Goal: Task Accomplishment & Management: Complete application form

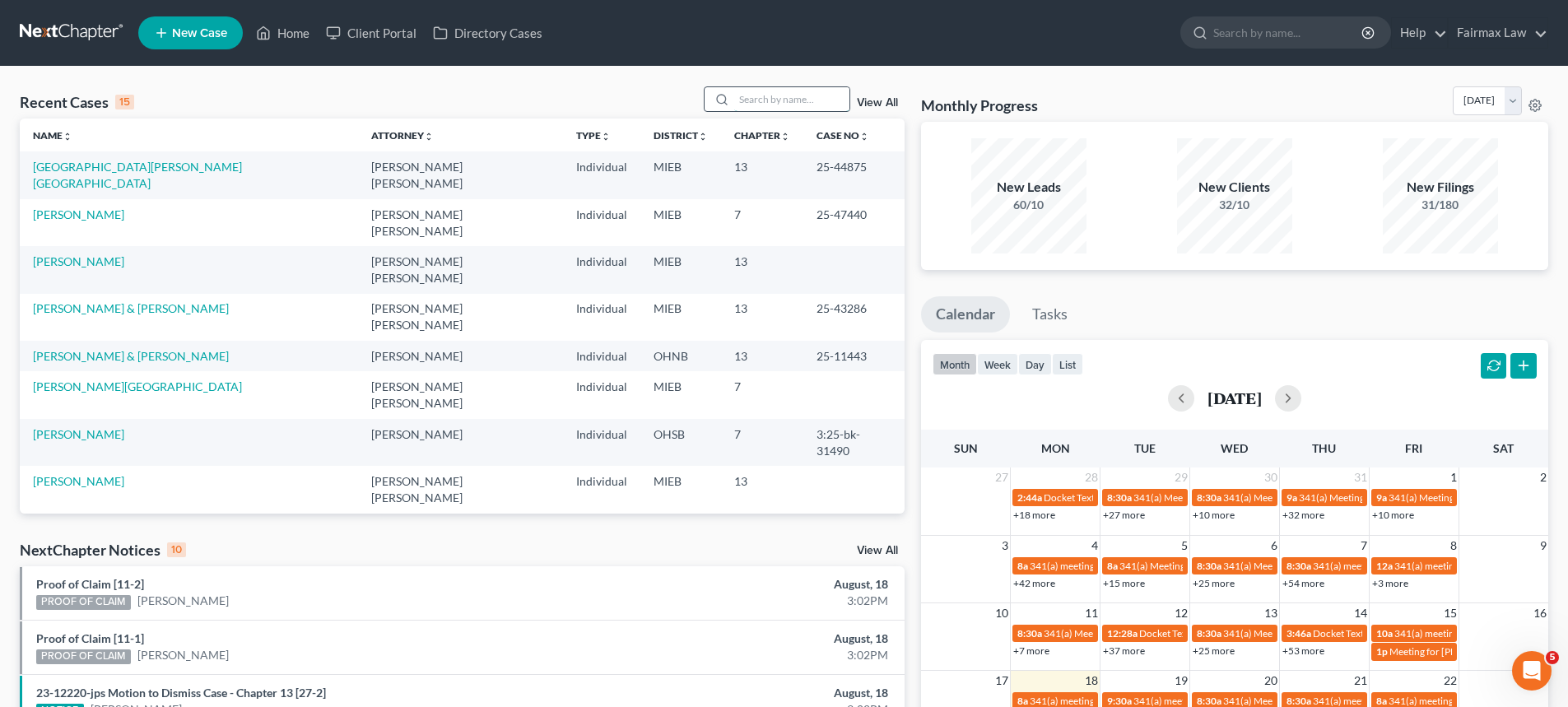
click at [811, 90] on input "search" at bounding box center [791, 99] width 115 height 24
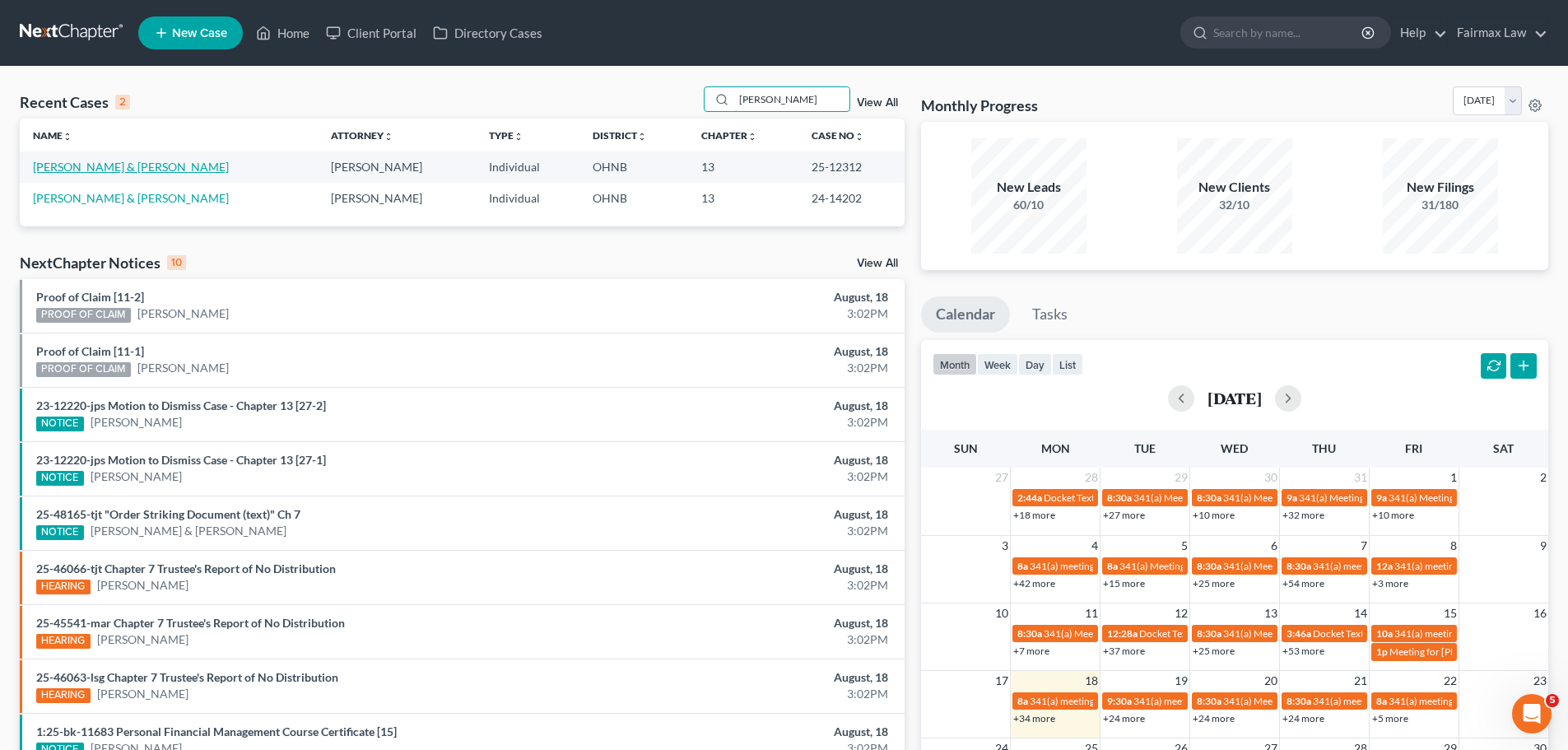
type input "laycock"
click at [130, 161] on link "[PERSON_NAME] & [PERSON_NAME]" at bounding box center [131, 167] width 196 height 14
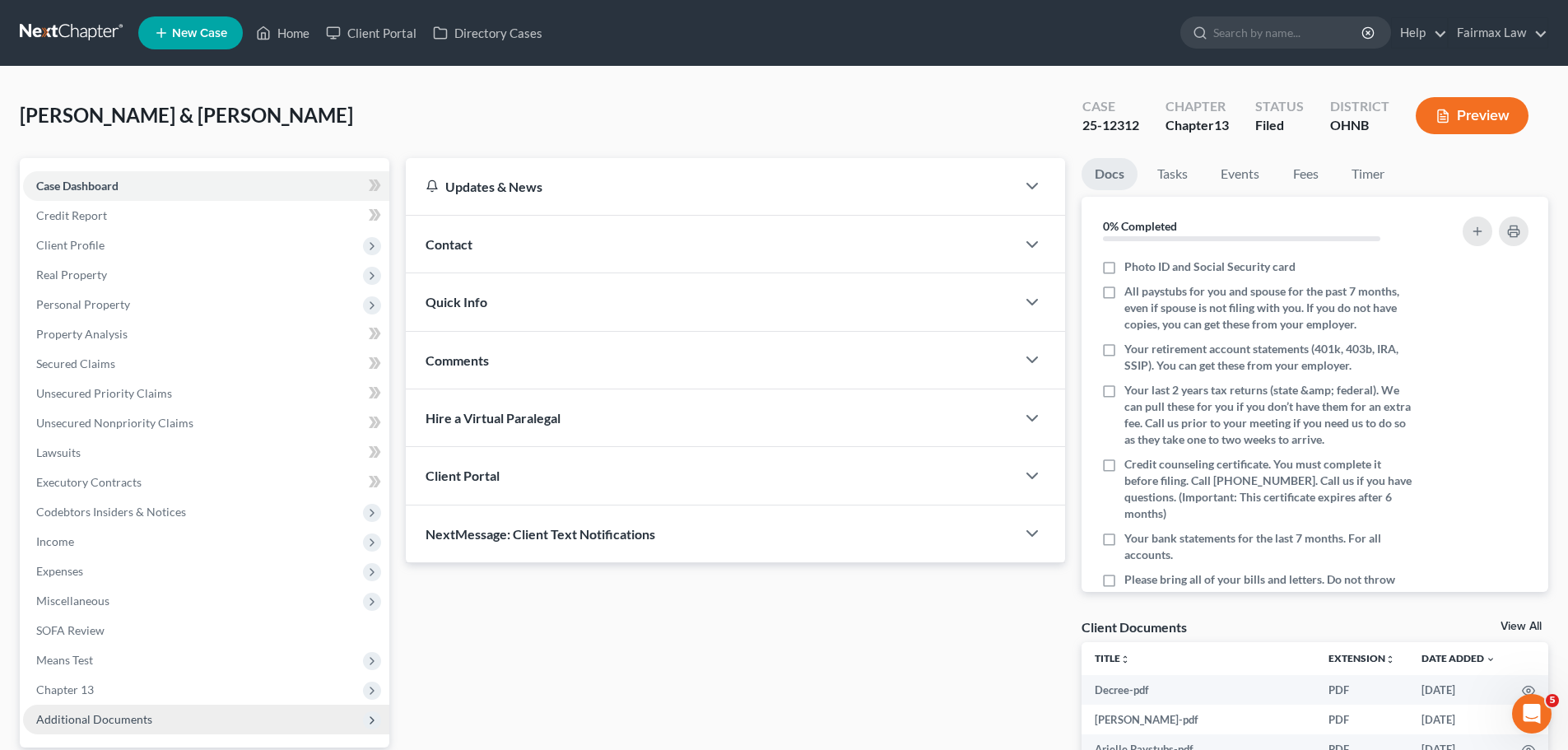
scroll to position [155, 0]
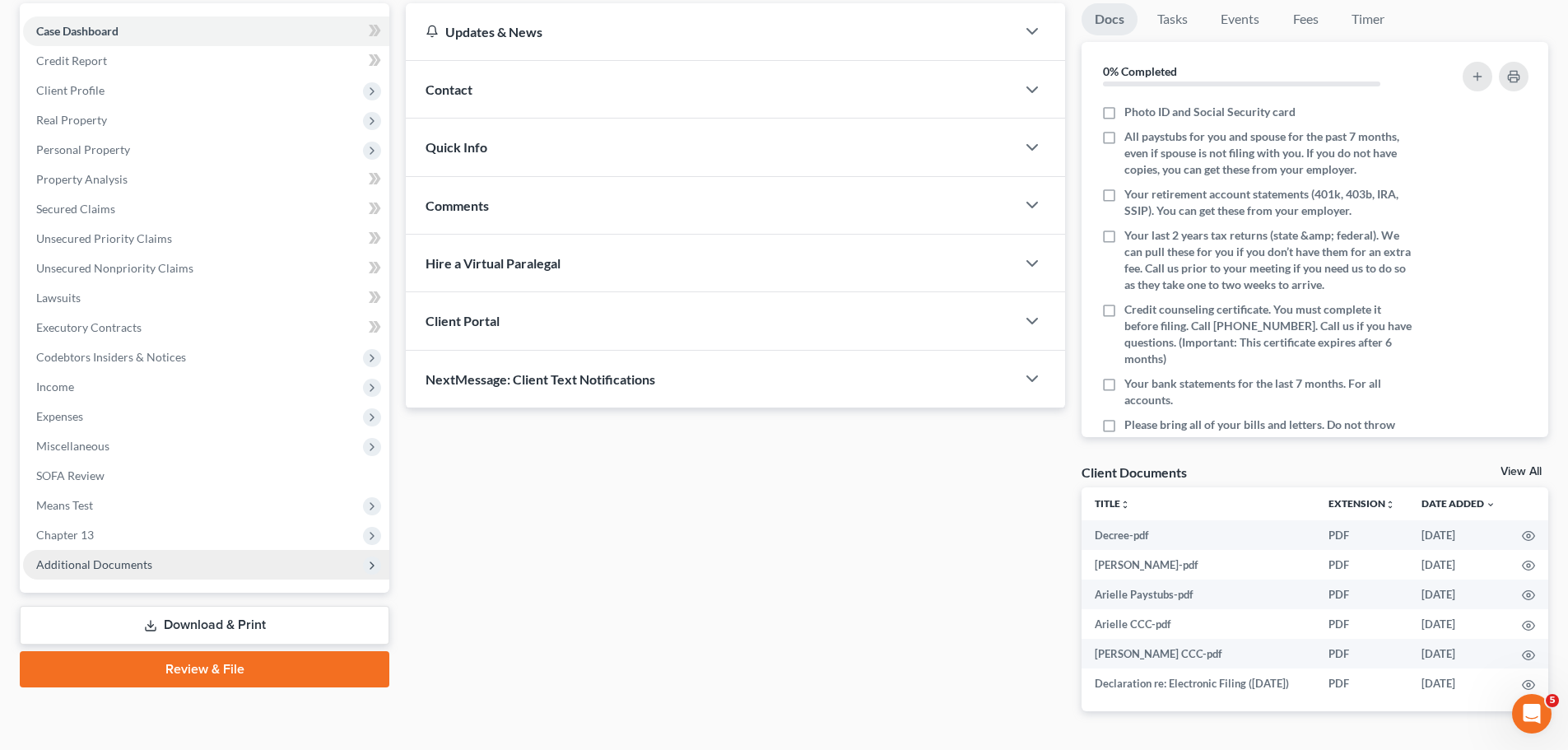
click at [210, 562] on span "Additional Documents" at bounding box center [206, 565] width 366 height 29
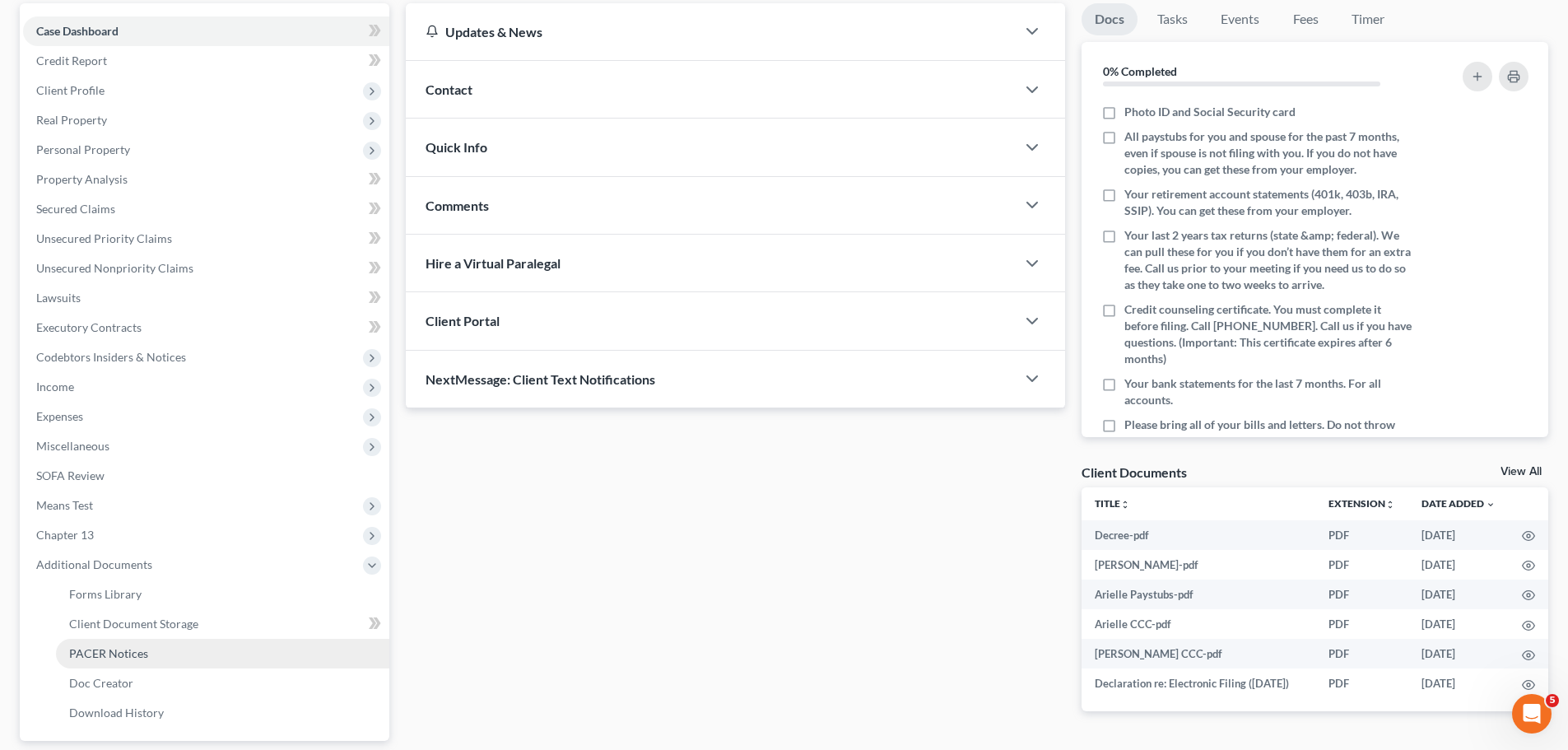
click at [155, 651] on link "PACER Notices" at bounding box center [223, 653] width 333 height 29
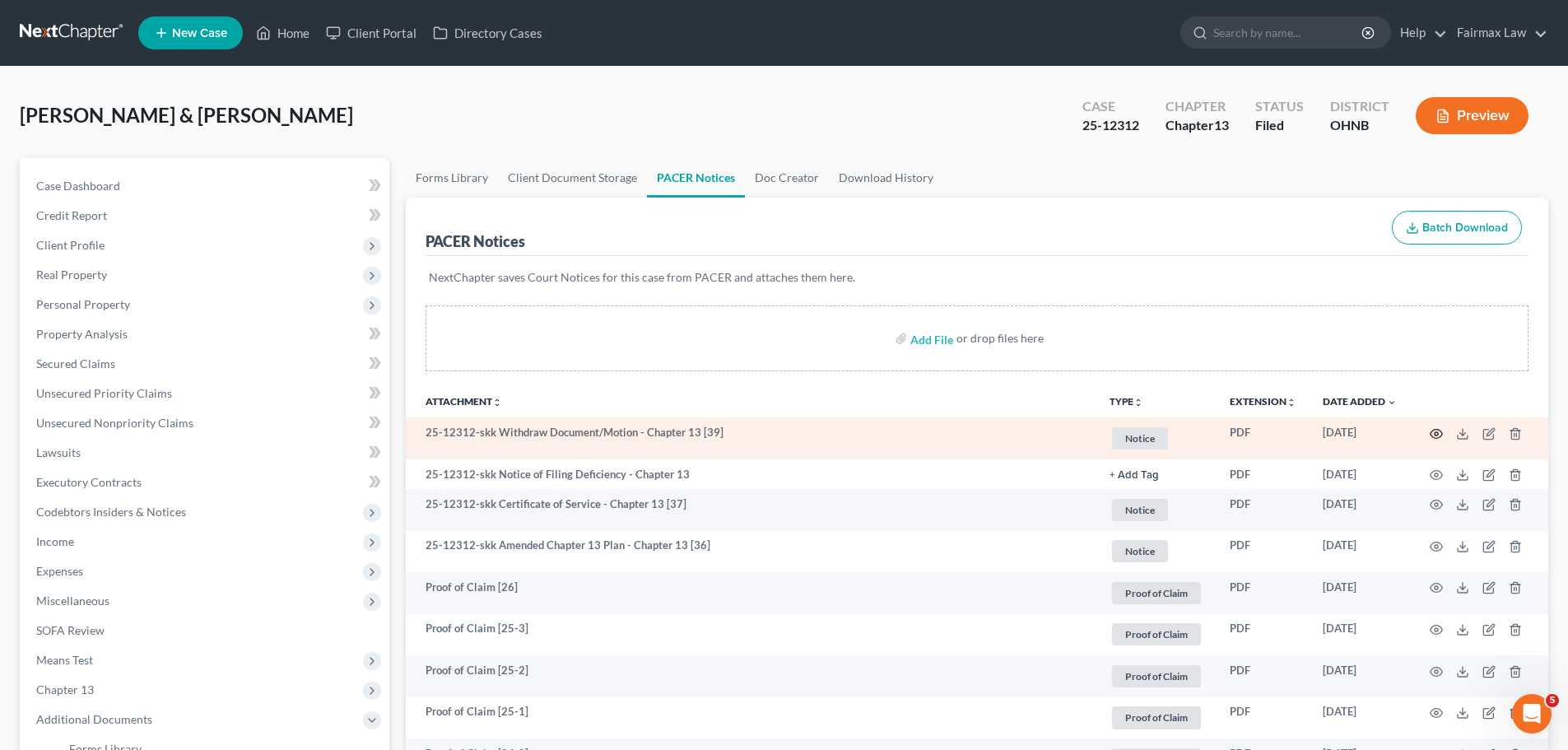
click at [1433, 427] on icon "button" at bounding box center [1436, 433] width 13 height 13
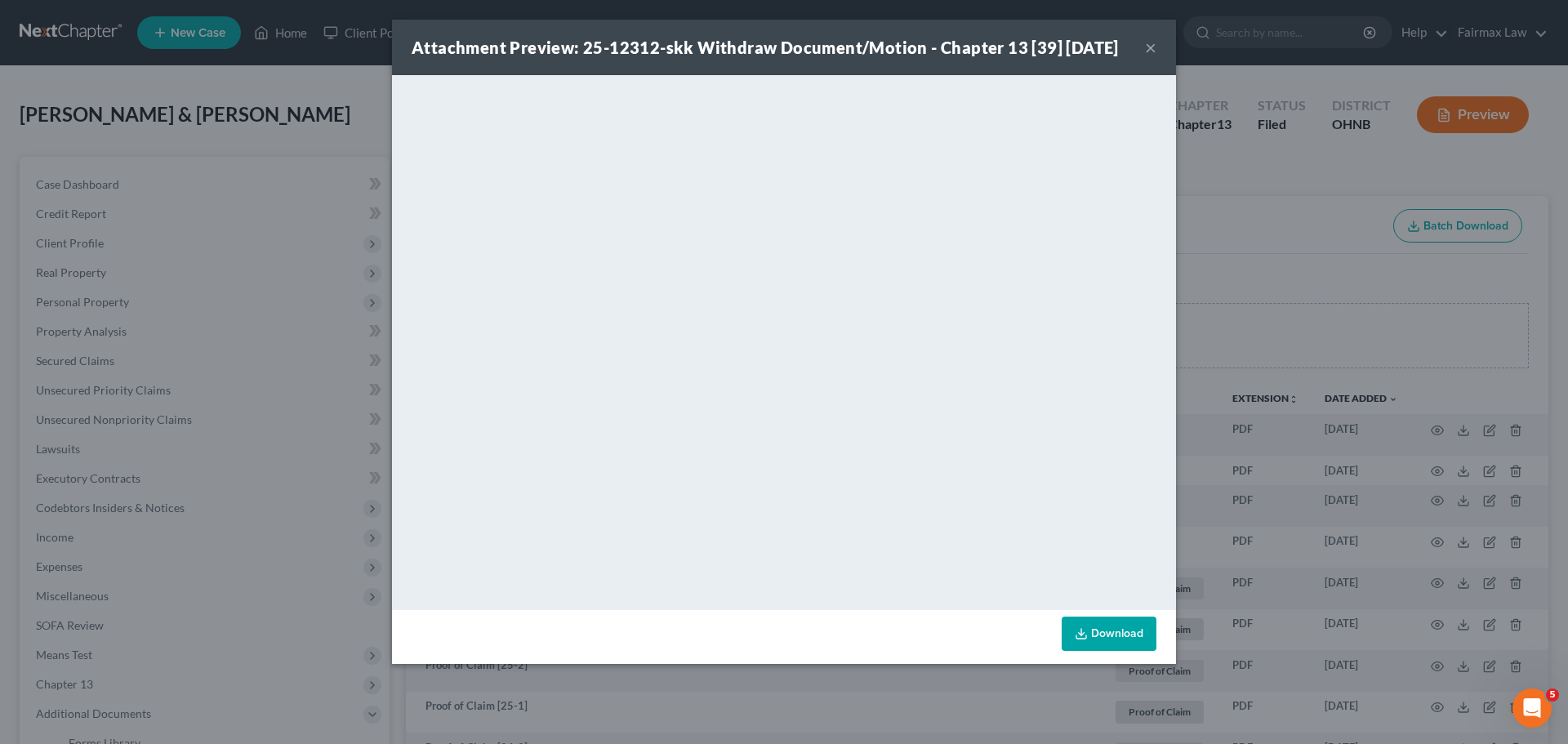
click at [1365, 424] on div "Attachment Preview: 25-12312-skk Withdraw Document/Motion - Chapter 13 [39] 08/…" at bounding box center [784, 372] width 1568 height 744
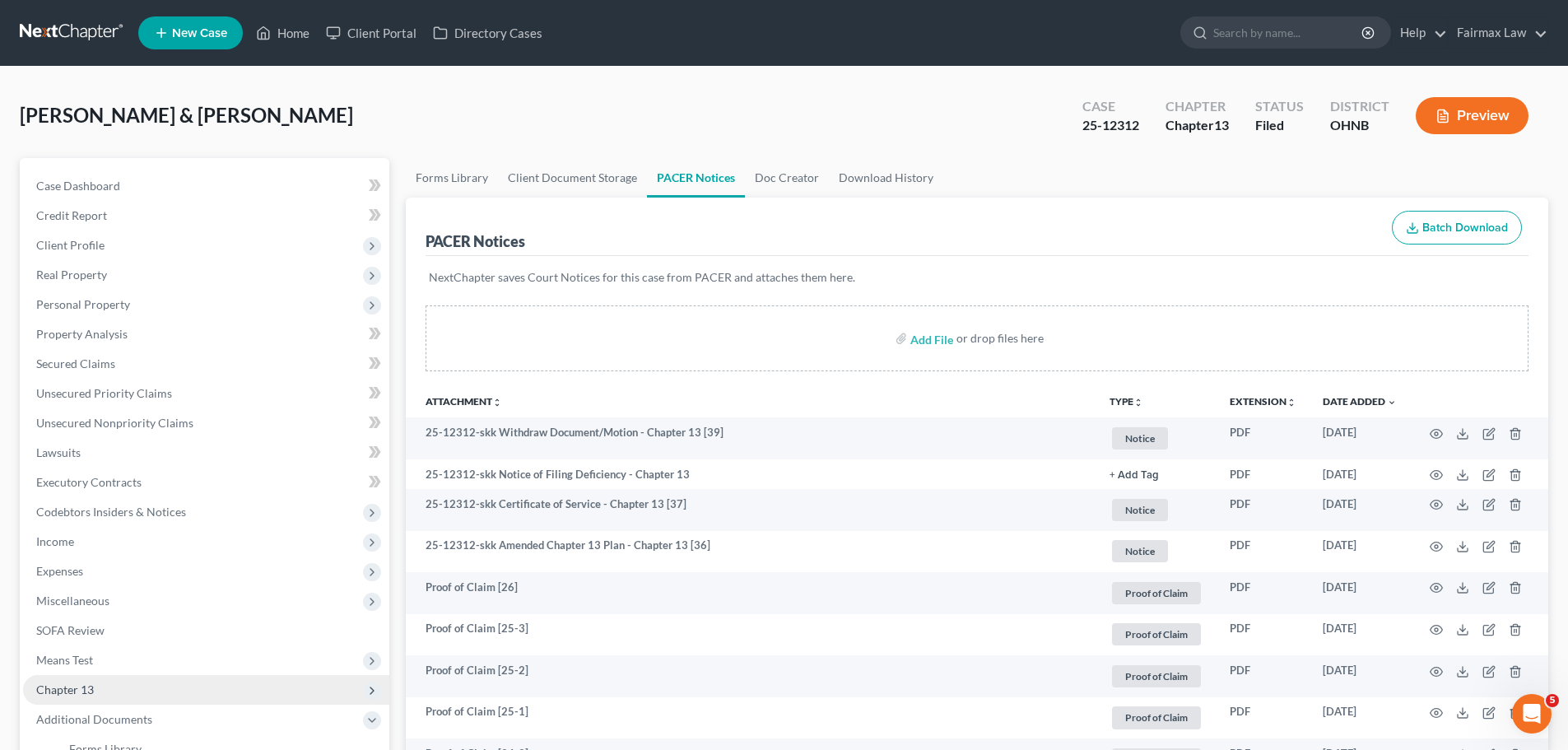
click at [81, 689] on span "Chapter 13" at bounding box center [64, 689] width 58 height 14
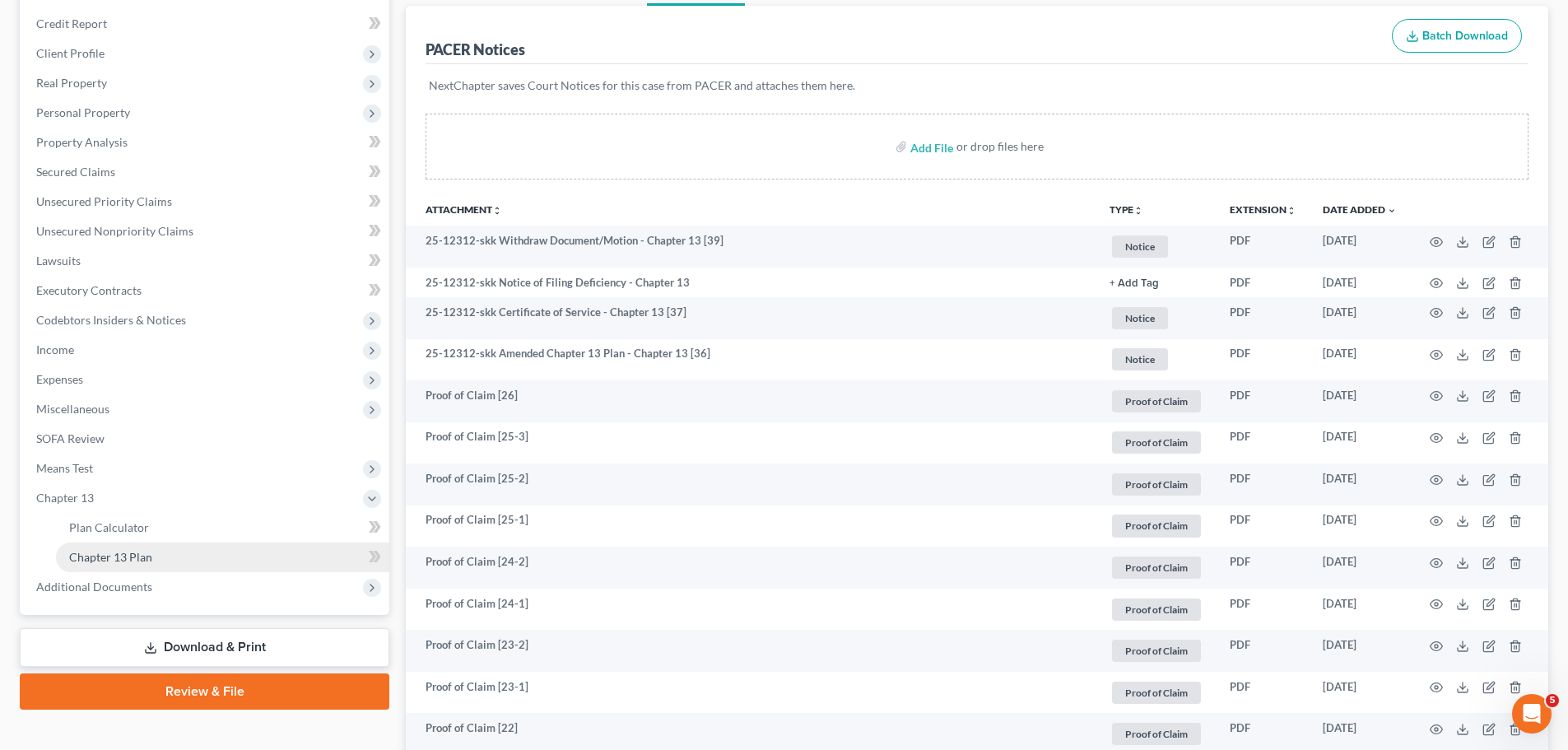
click at [208, 558] on link "Chapter 13 Plan" at bounding box center [223, 558] width 333 height 29
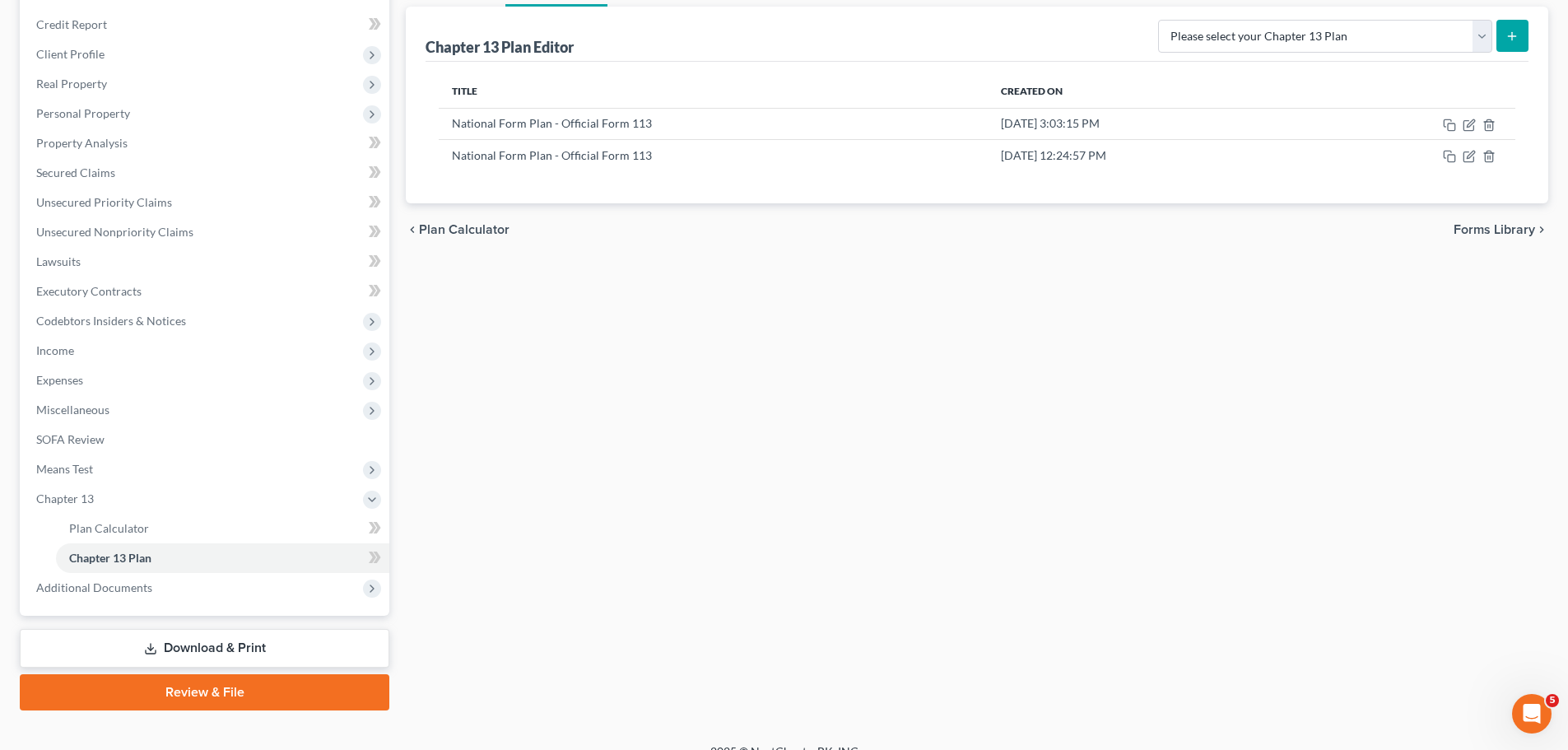
scroll to position [192, 0]
click at [95, 592] on span "Additional Documents" at bounding box center [94, 586] width 116 height 14
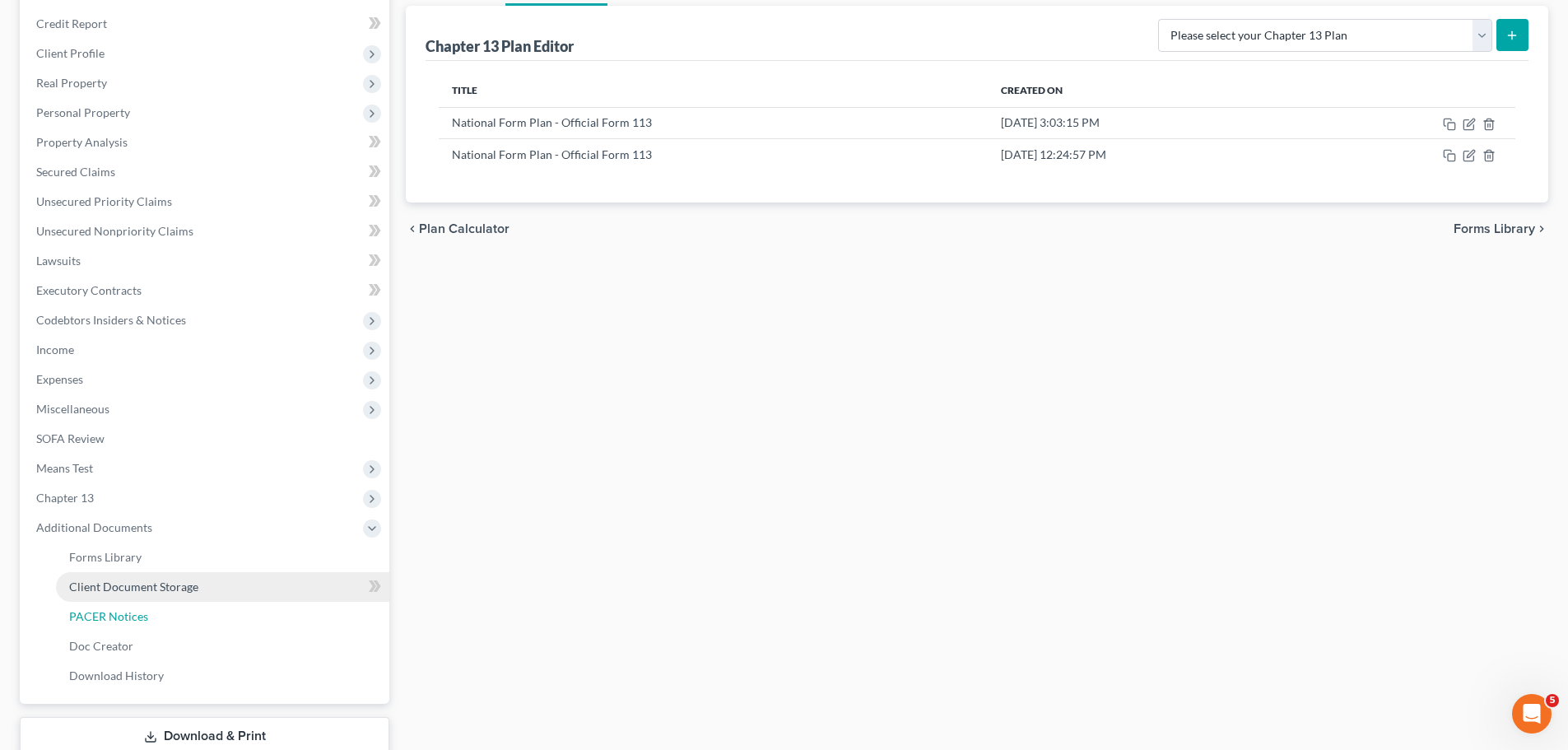
click at [145, 609] on span "PACER Notices" at bounding box center [109, 616] width 79 height 14
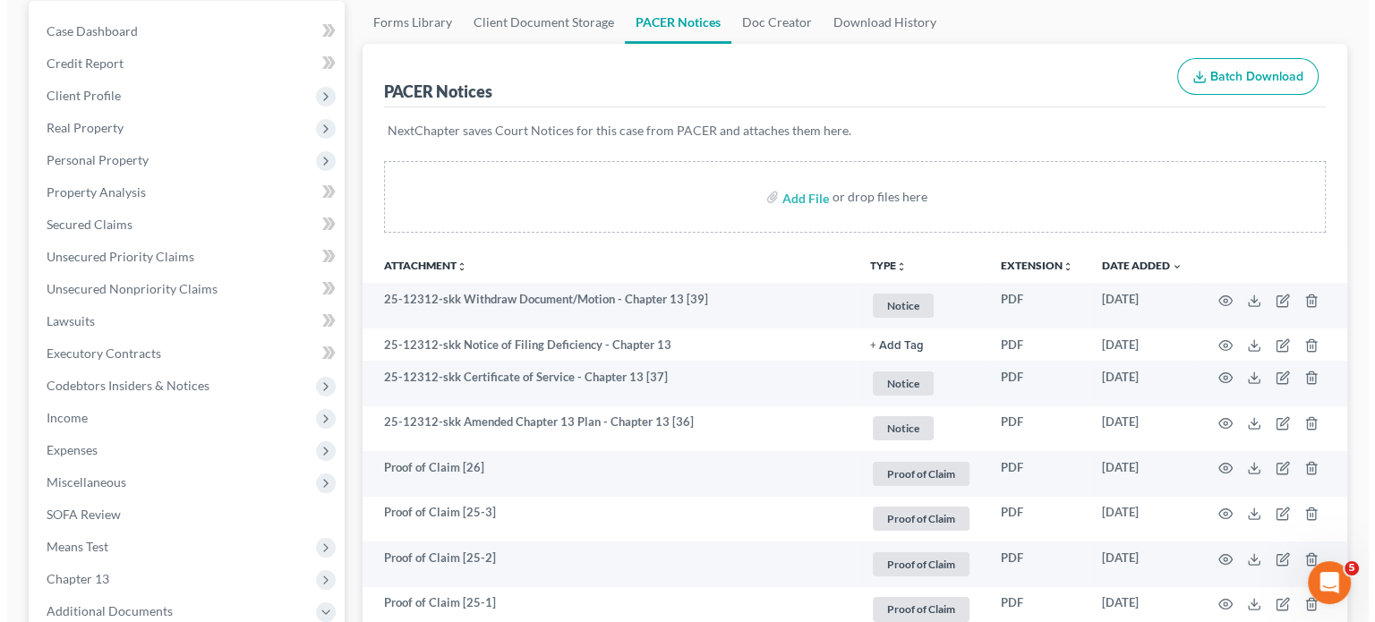
scroll to position [209, 0]
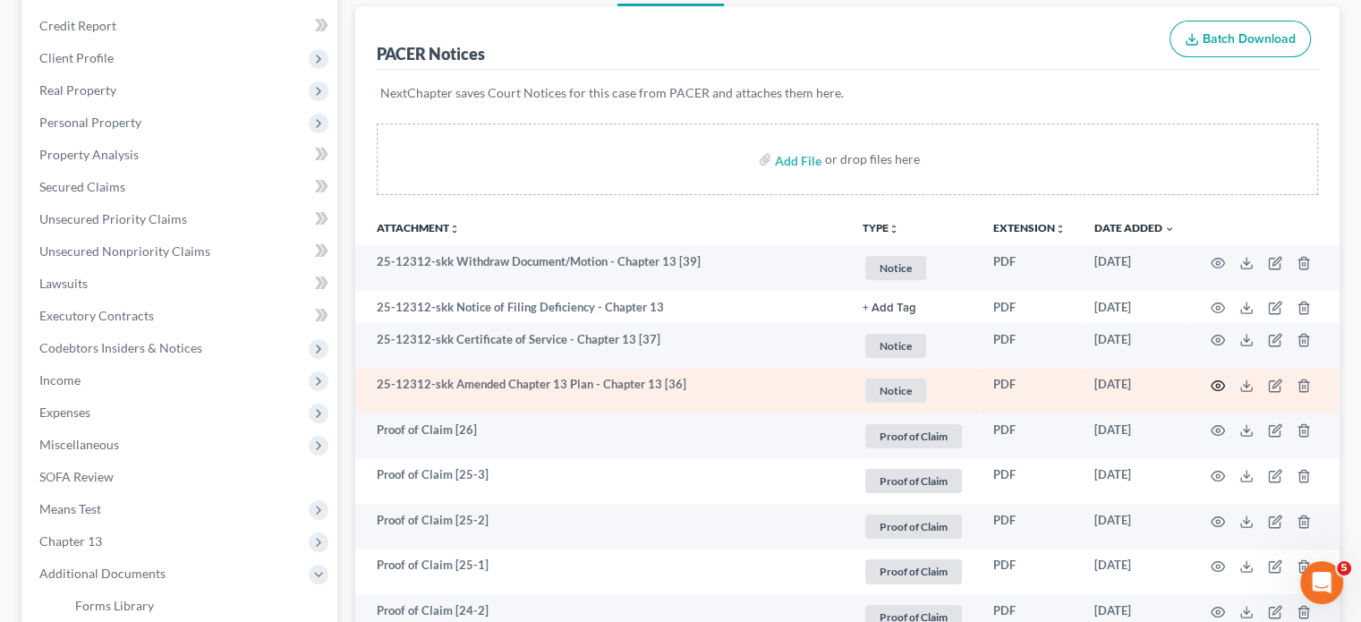
click at [1216, 385] on circle "button" at bounding box center [1218, 386] width 4 height 4
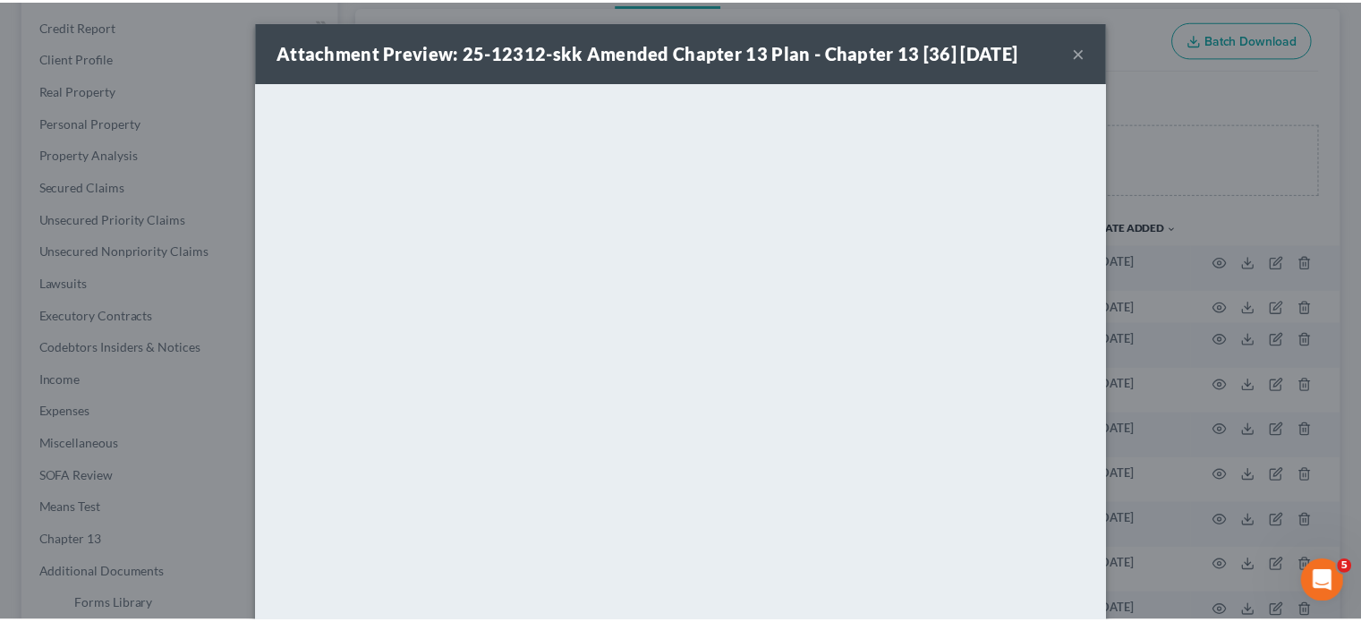
scroll to position [126, 0]
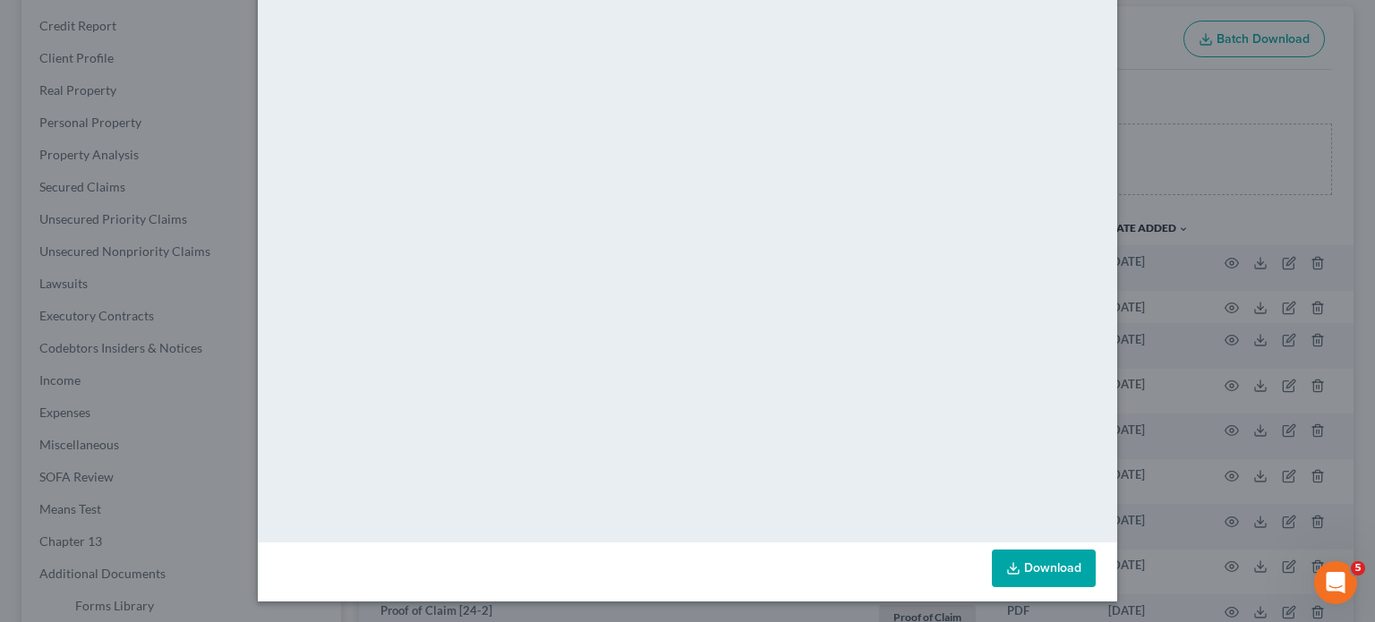
click at [1271, 188] on div "Attachment Preview: 25-12312-skk Amended Chapter 13 Plan - Chapter 13 [36] 08/1…" at bounding box center [687, 311] width 1375 height 622
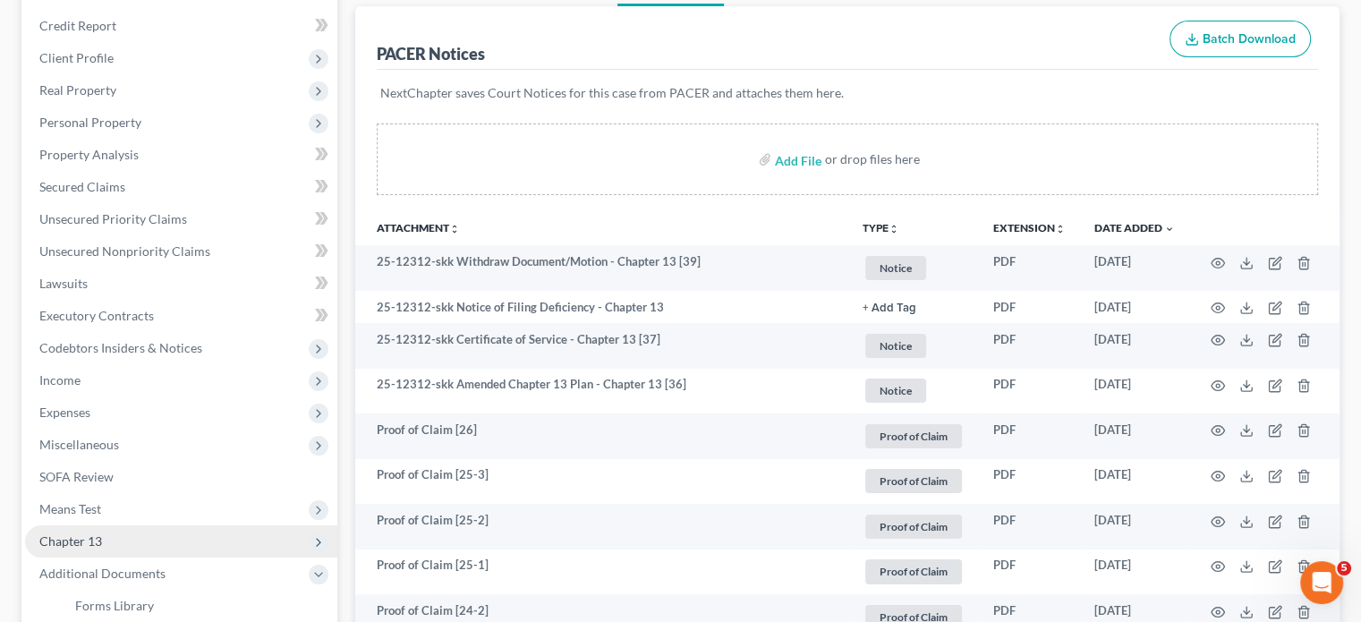
click at [101, 541] on span "Chapter 13" at bounding box center [181, 541] width 312 height 32
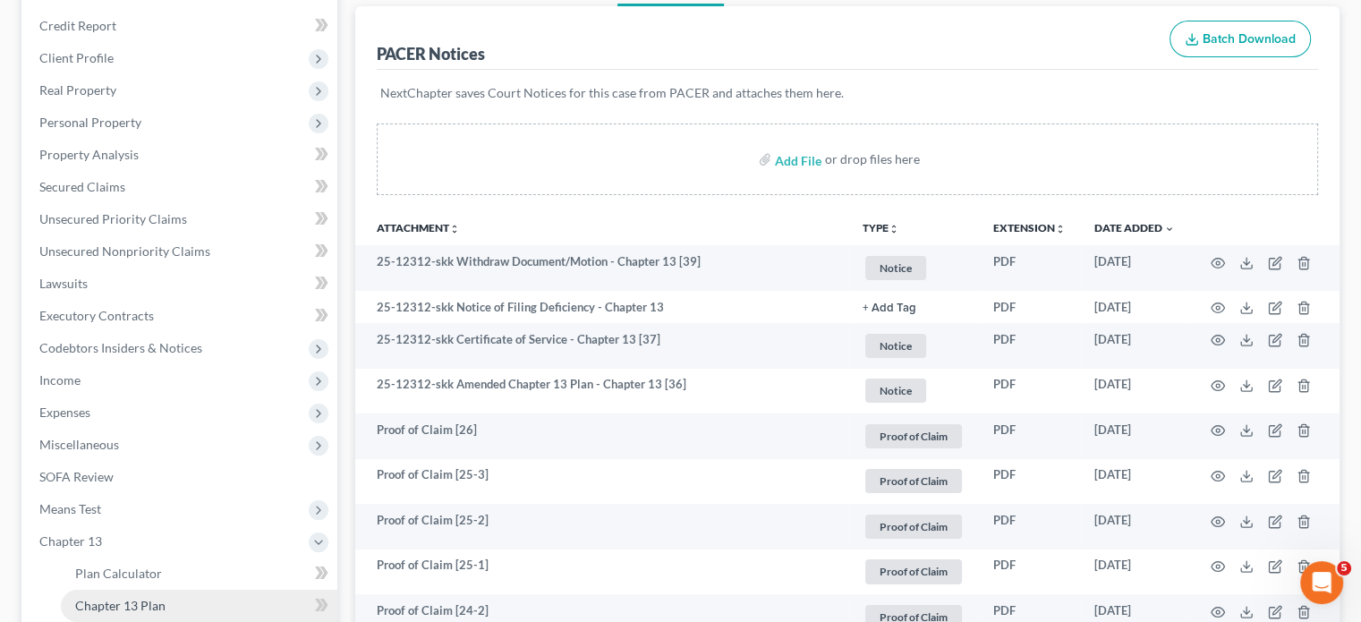
click at [126, 607] on span "Chapter 13 Plan" at bounding box center [120, 605] width 90 height 15
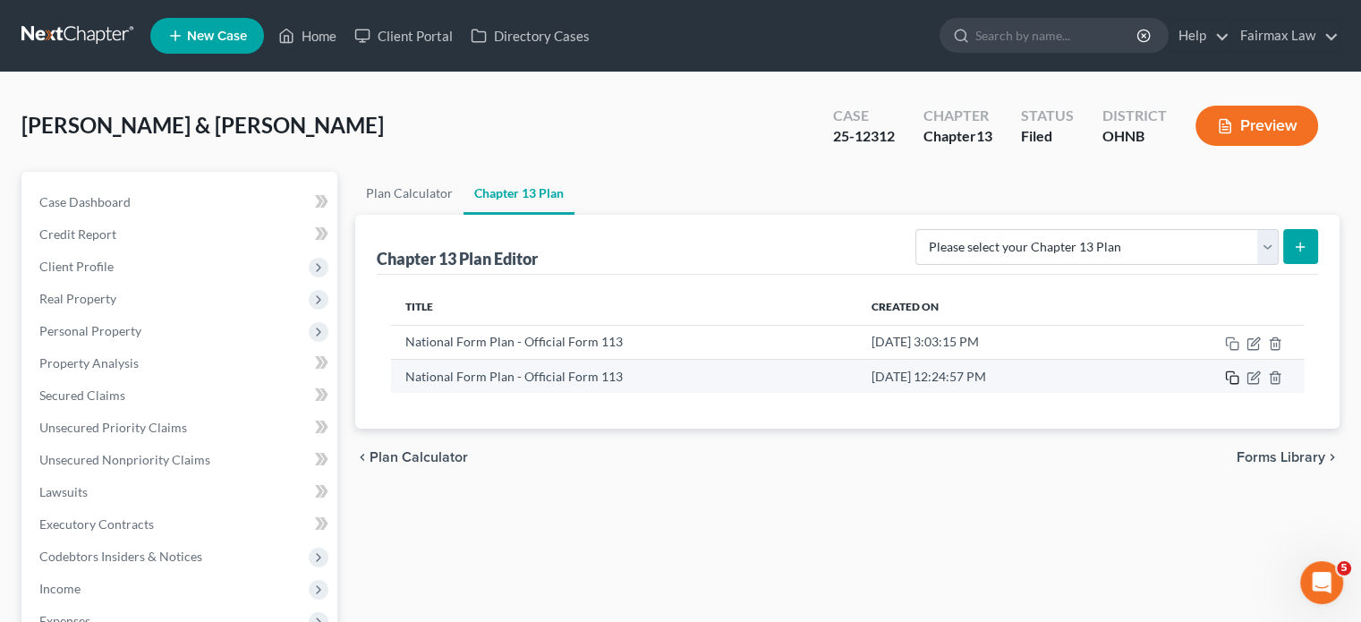
click at [1239, 374] on icon "button" at bounding box center [1232, 378] width 14 height 14
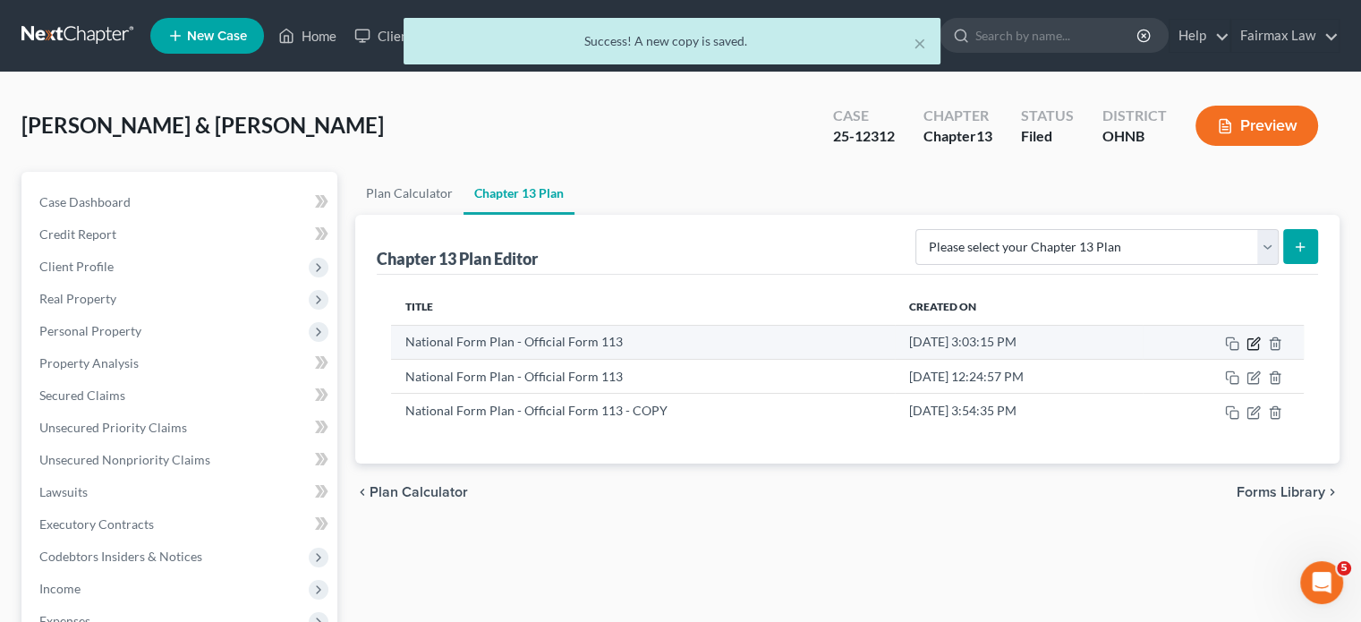
click at [1254, 342] on icon "button" at bounding box center [1254, 343] width 14 height 14
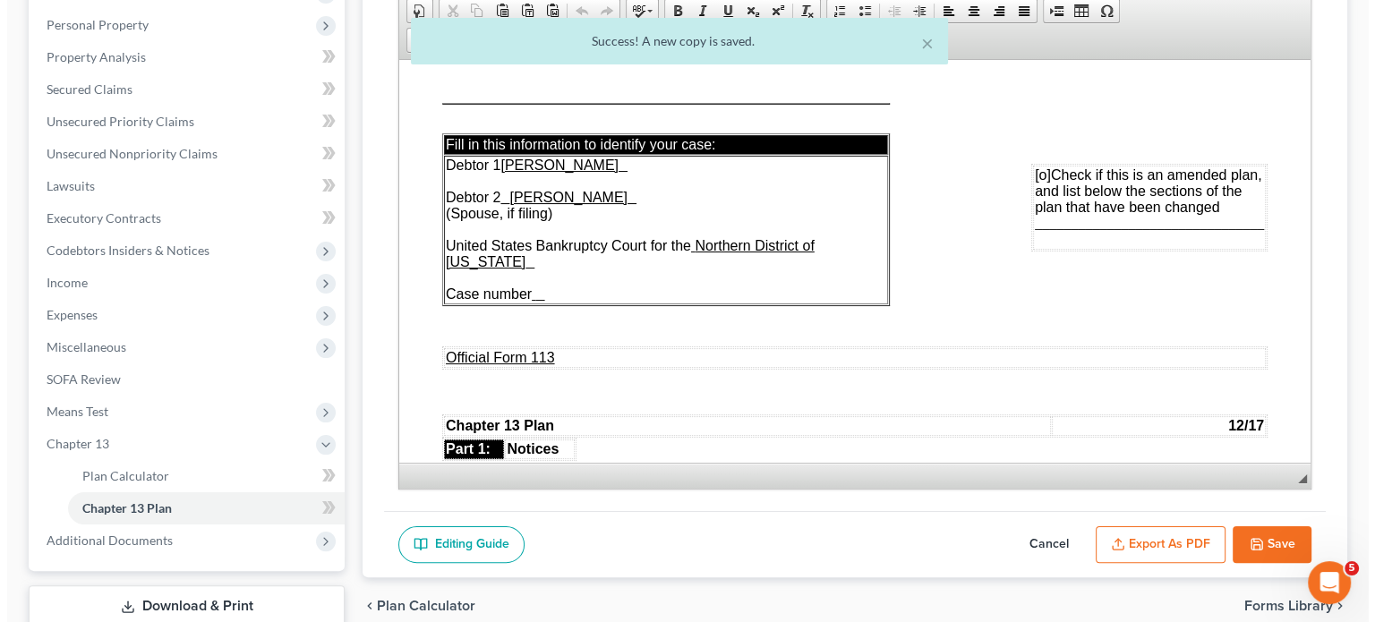
scroll to position [424, 0]
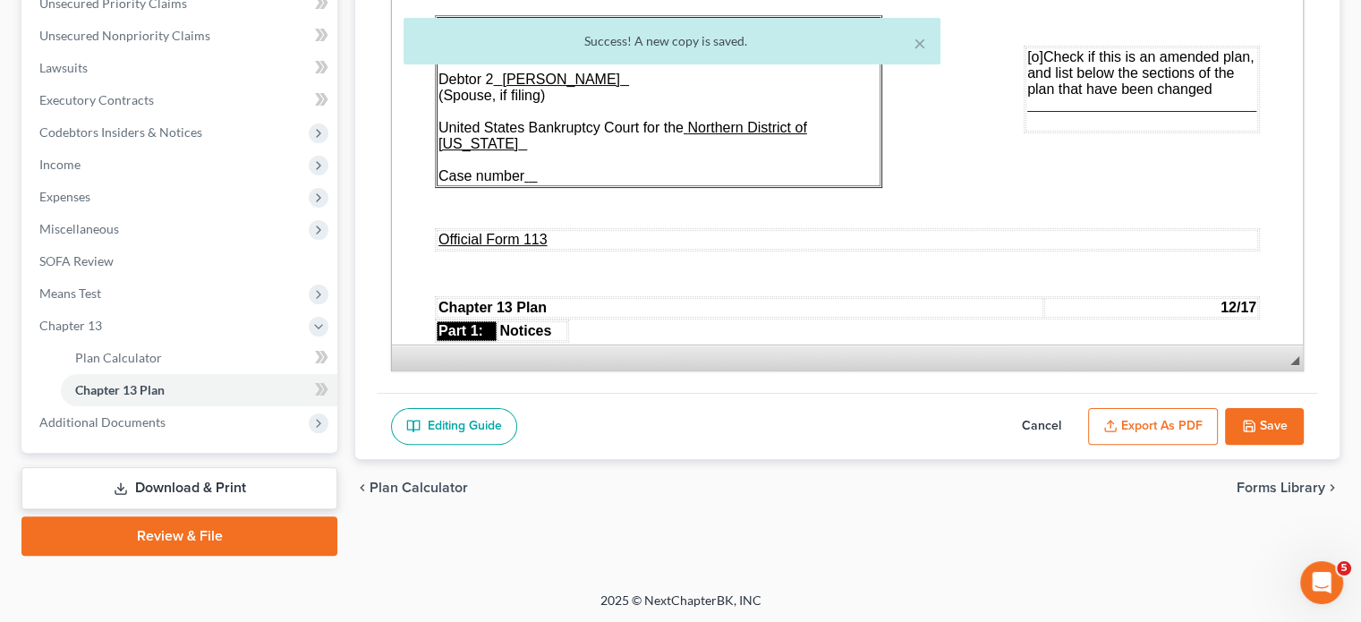
click at [1148, 431] on button "Export as PDF" at bounding box center [1153, 427] width 130 height 38
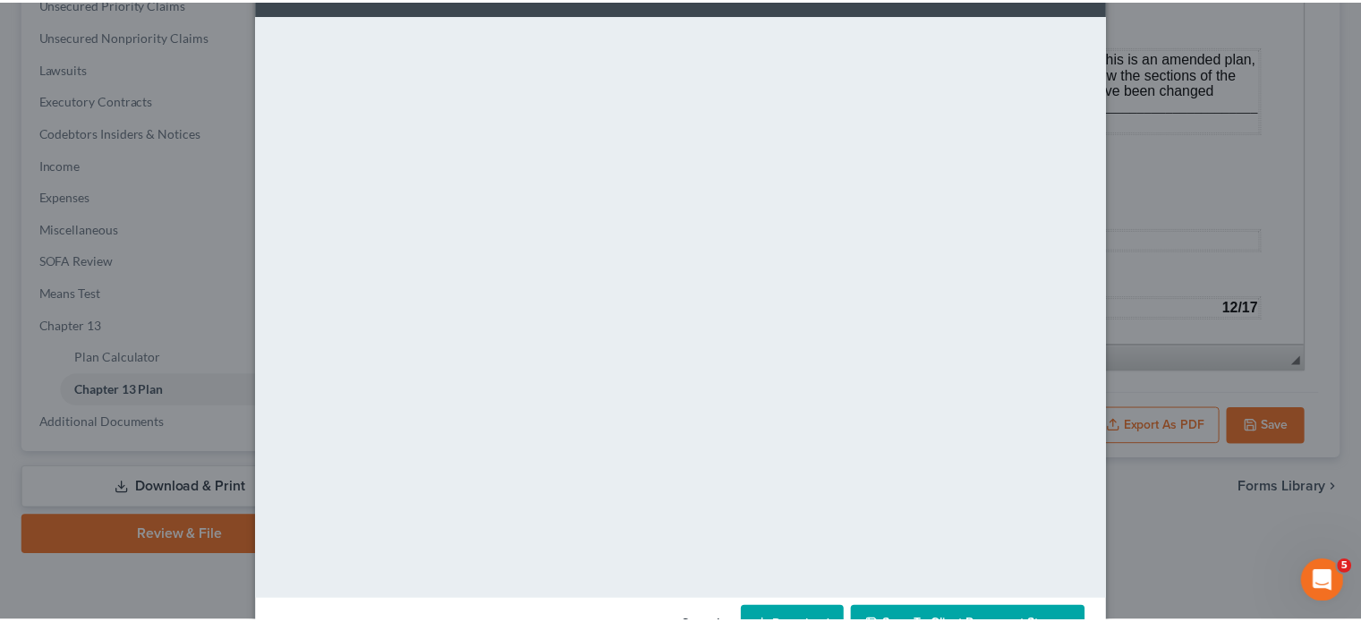
scroll to position [126, 0]
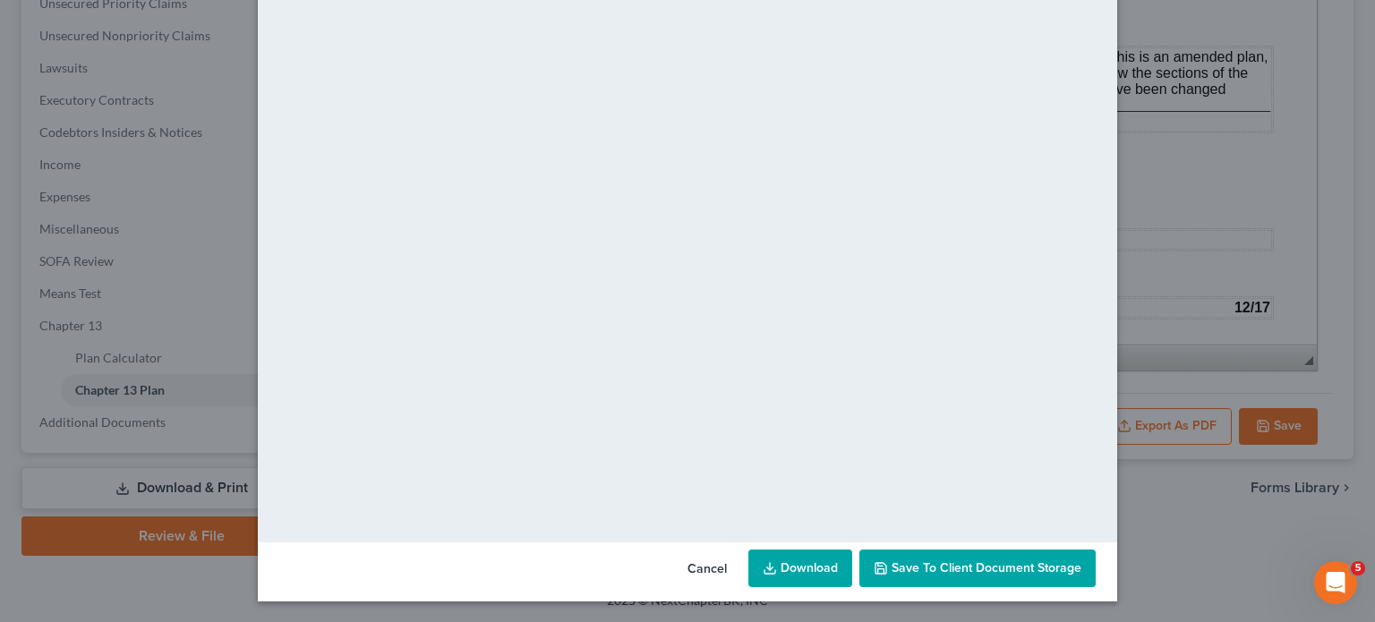
click at [711, 564] on button "Cancel" at bounding box center [707, 569] width 68 height 36
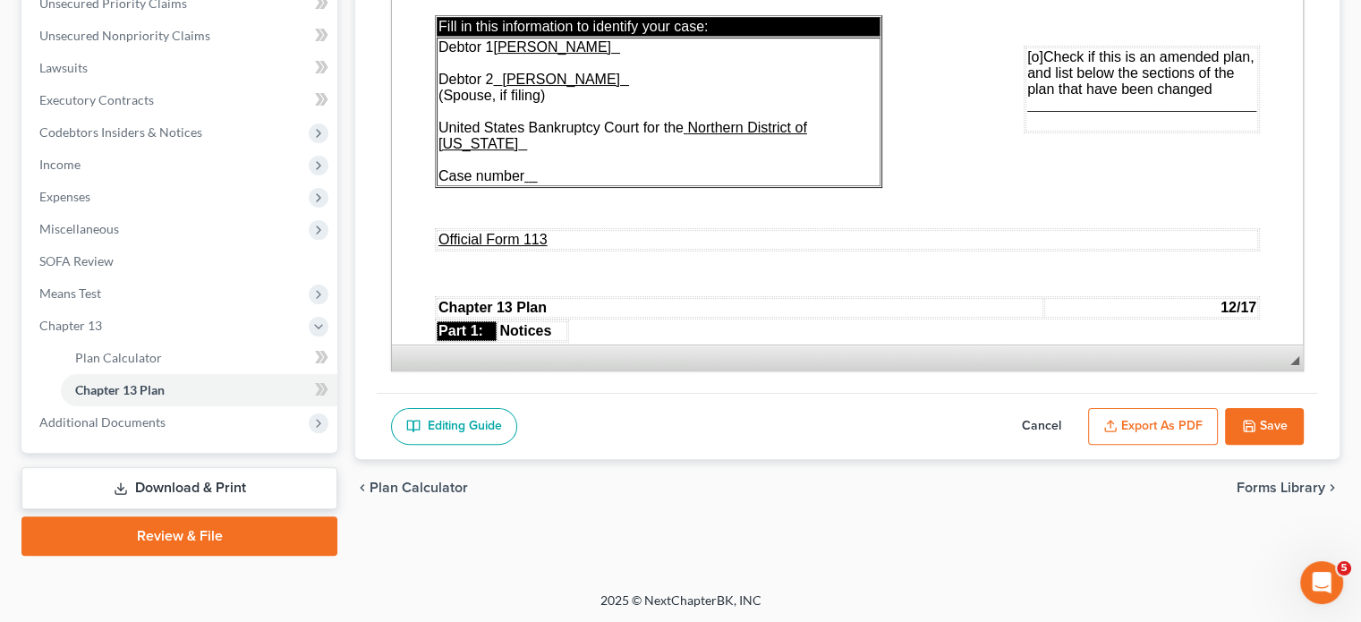
click at [1023, 410] on button "Cancel" at bounding box center [1041, 427] width 79 height 38
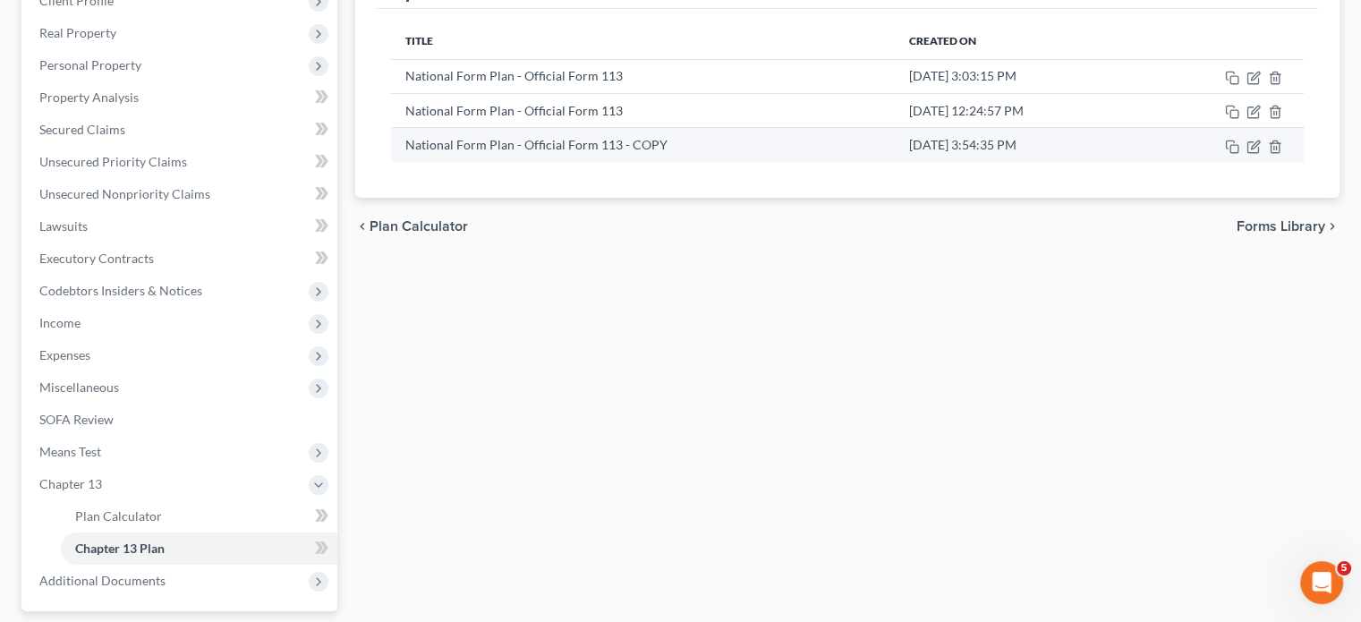
scroll to position [215, 0]
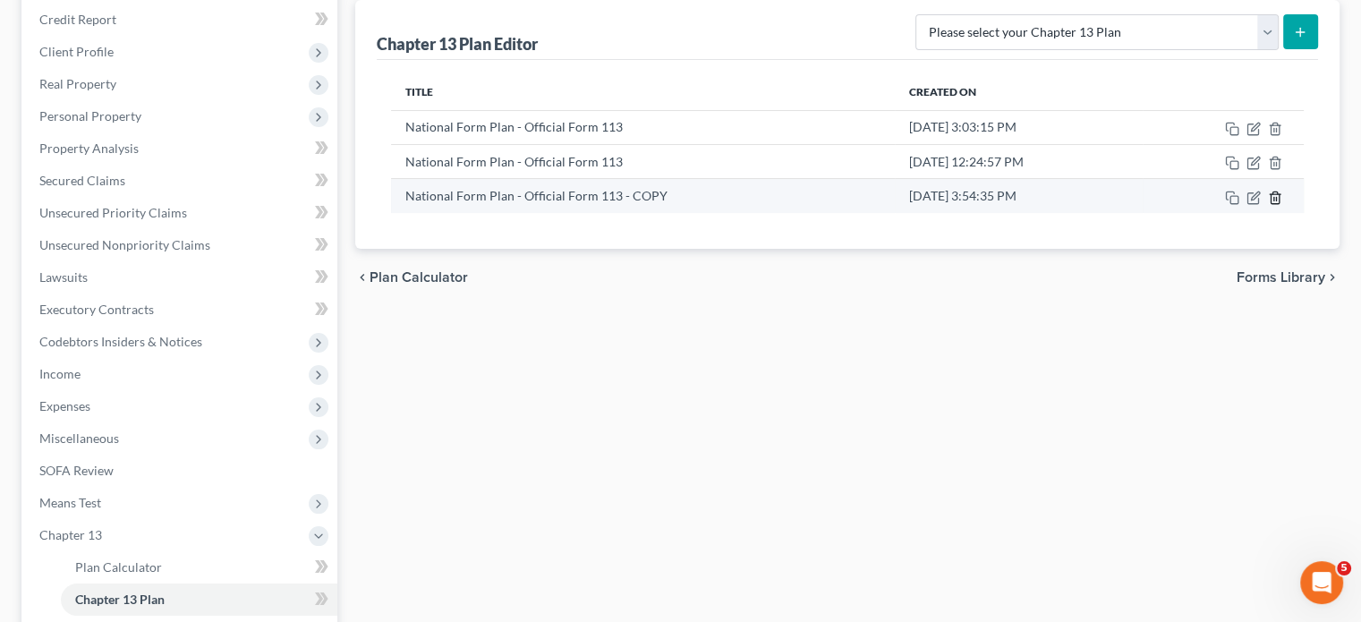
click at [1277, 192] on icon "button" at bounding box center [1275, 198] width 8 height 12
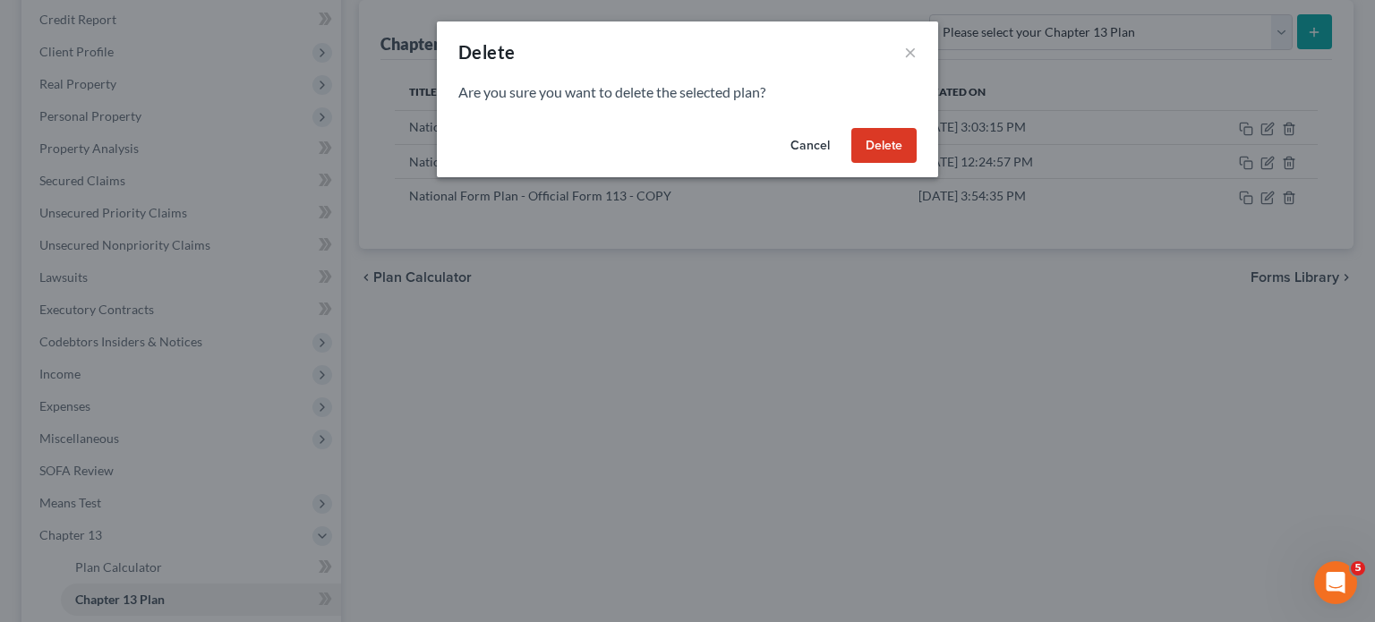
click at [894, 136] on button "Delete" at bounding box center [883, 146] width 65 height 36
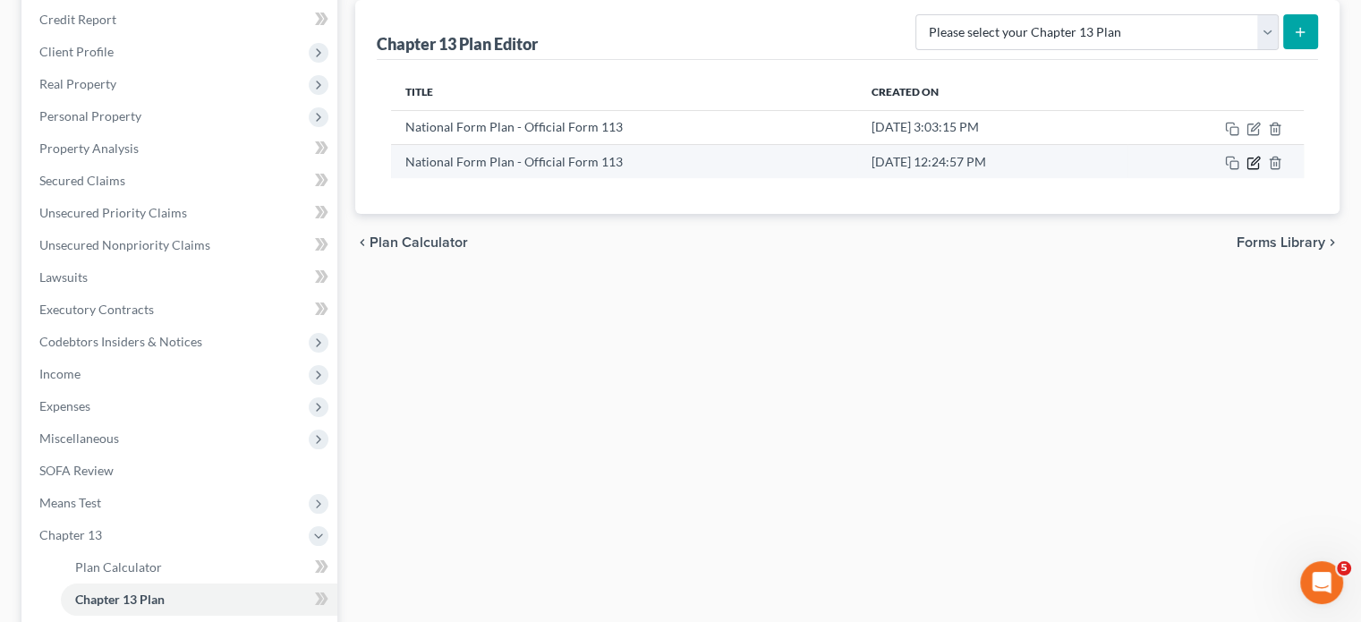
click at [1256, 165] on icon "button" at bounding box center [1254, 163] width 14 height 14
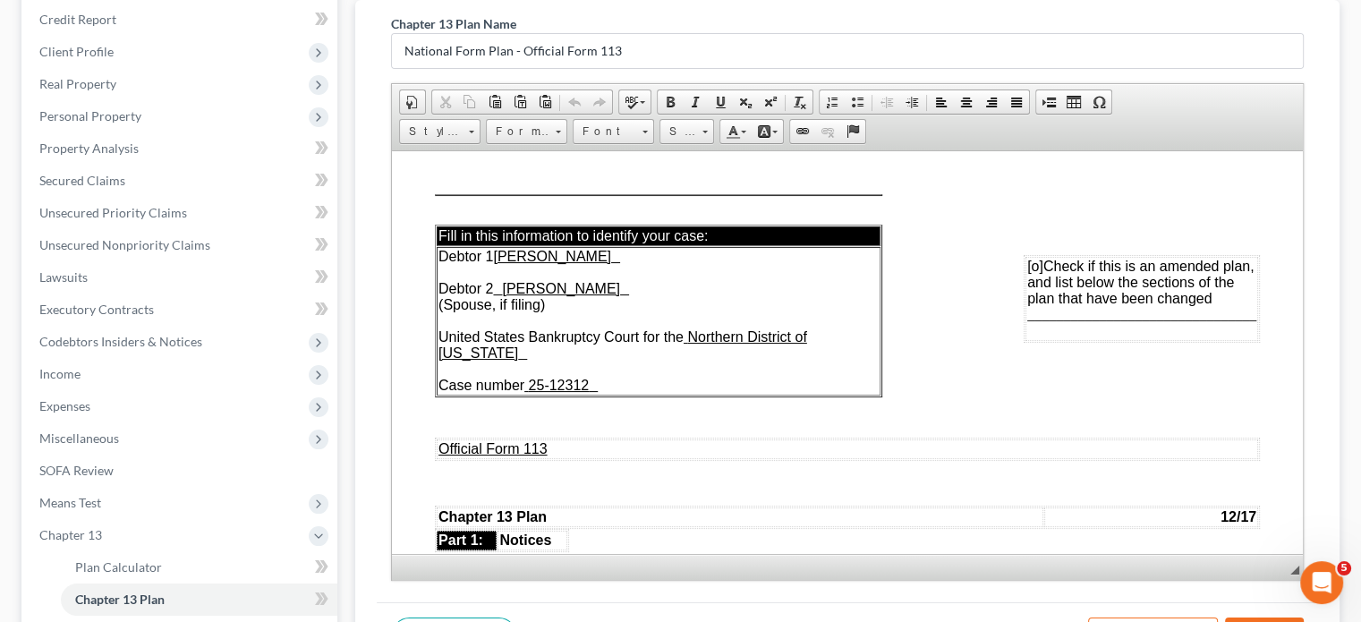
scroll to position [0, 0]
click at [1027, 268] on span "[o]" at bounding box center [1035, 265] width 16 height 15
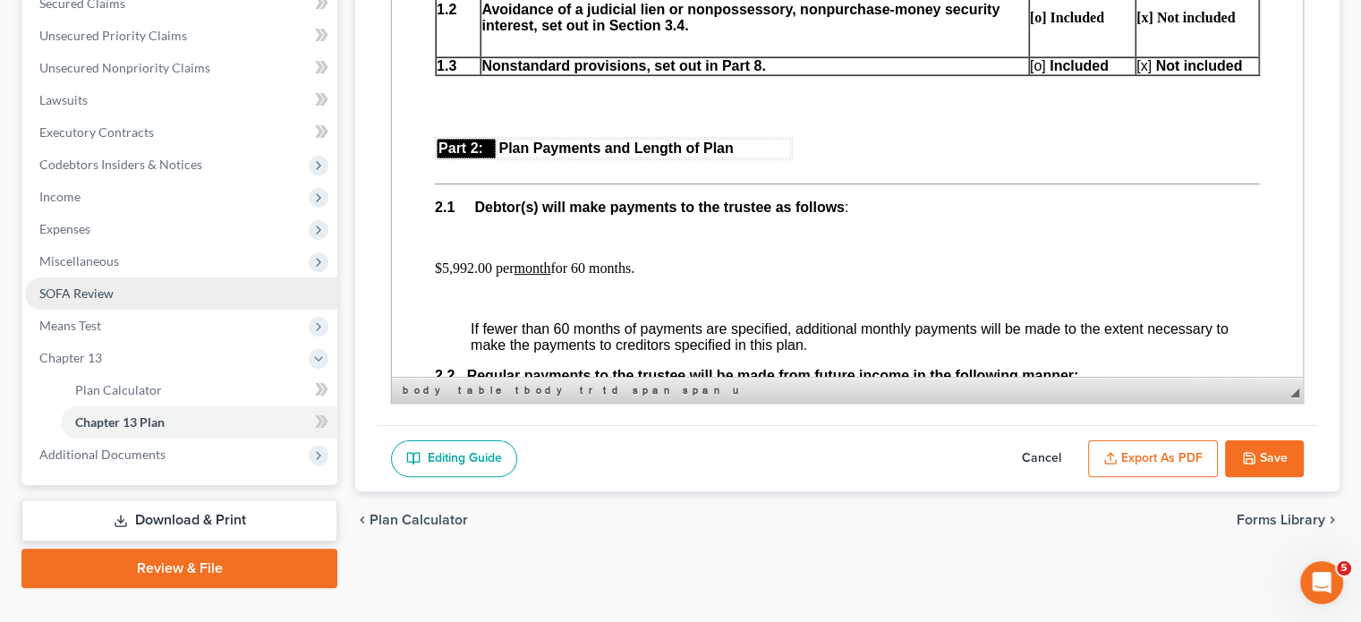
scroll to position [424, 0]
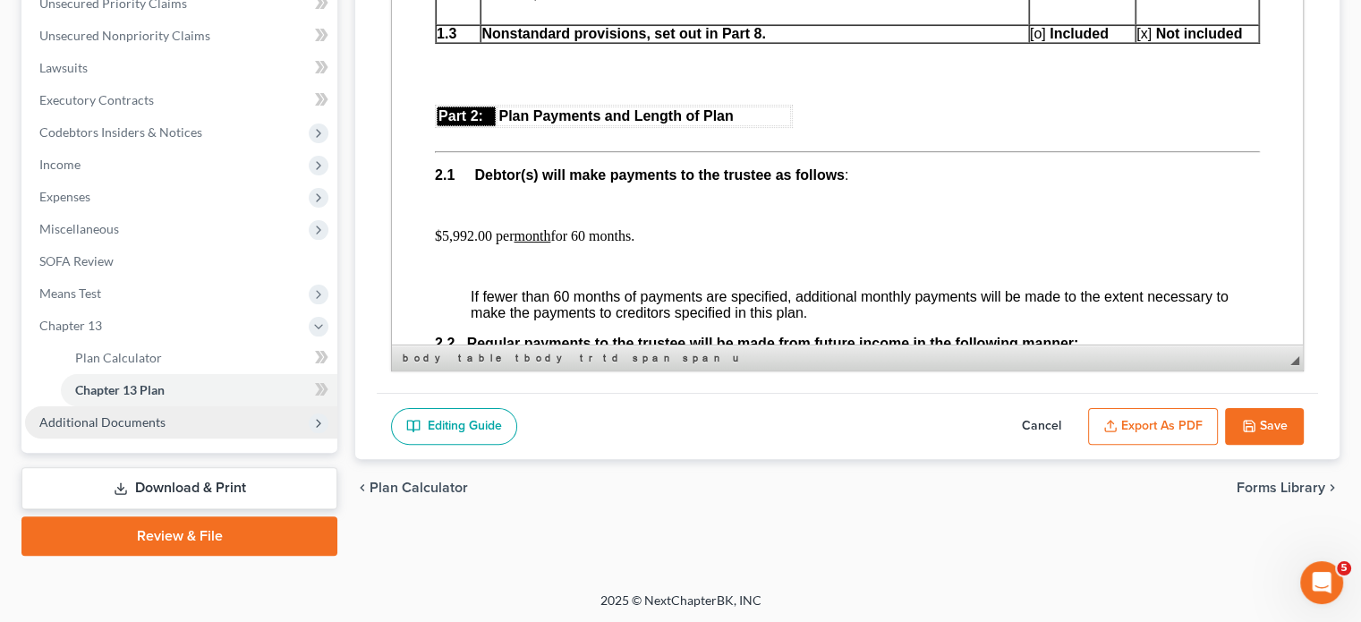
click at [157, 408] on span "Additional Documents" at bounding box center [181, 422] width 312 height 32
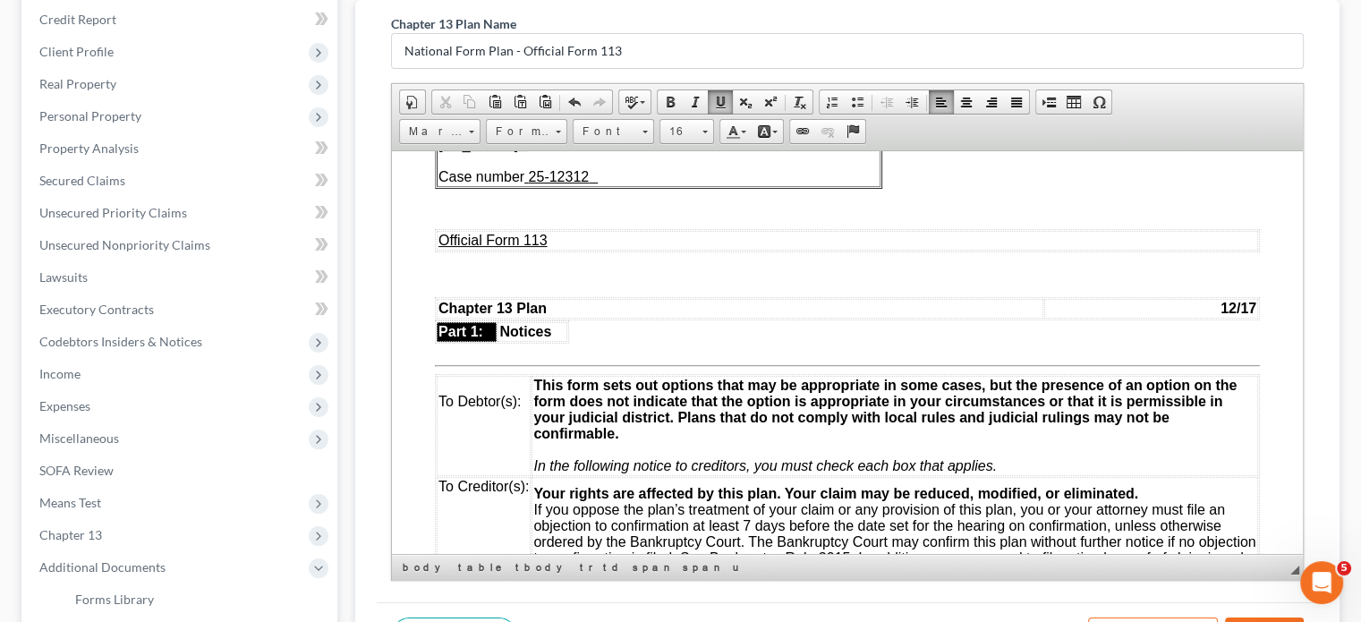
scroll to position [0, 0]
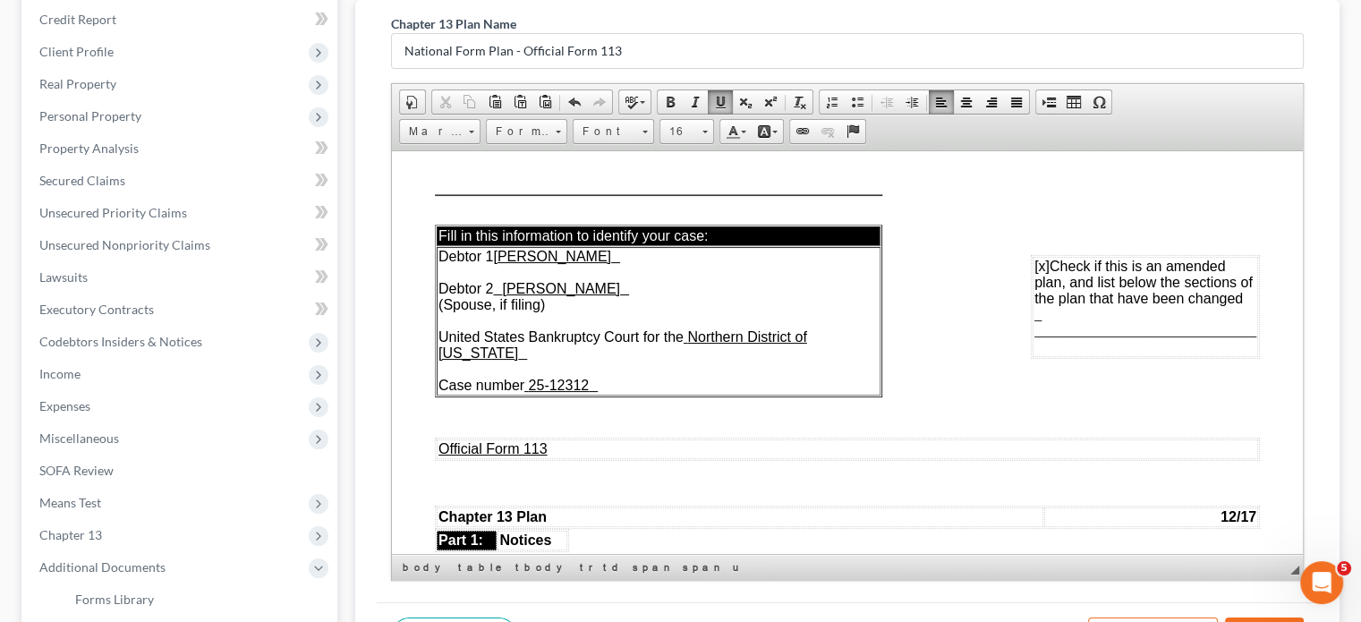
click at [1045, 322] on td "[x] Check if this is an amended plan, and list below the sections of the plan t…" at bounding box center [1146, 306] width 226 height 100
click at [1027, 320] on span "_ _______________________________" at bounding box center [1141, 313] width 229 height 15
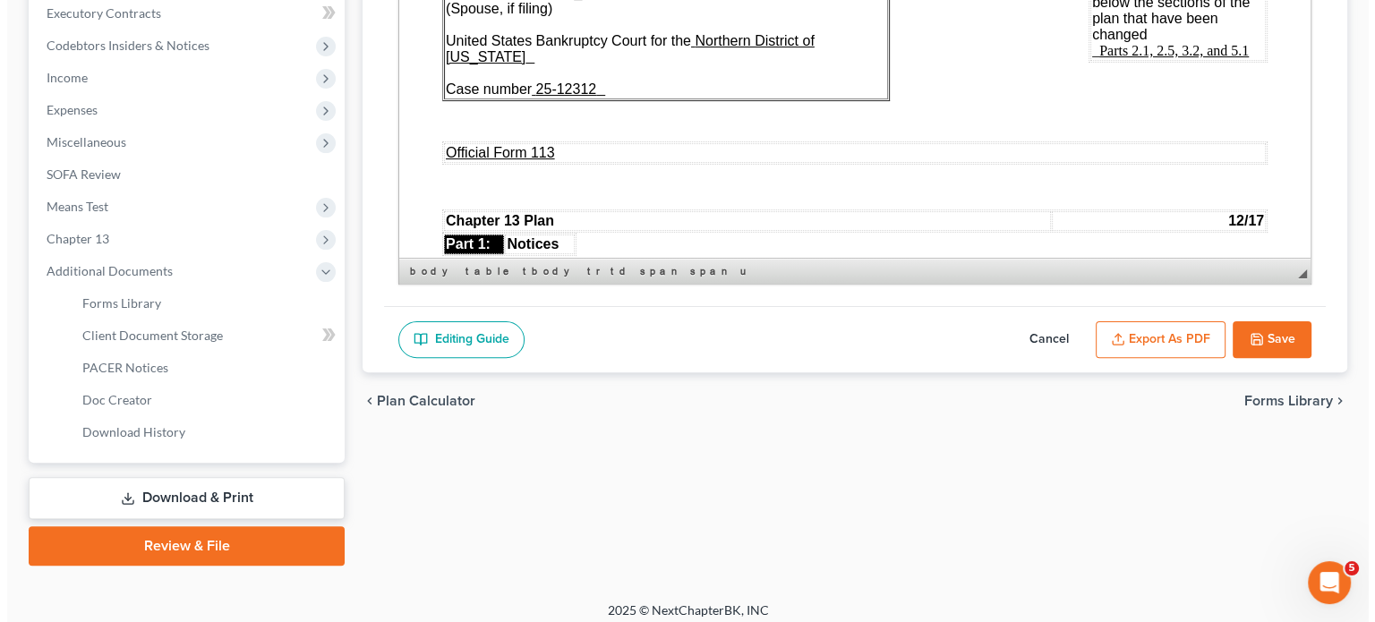
scroll to position [521, 0]
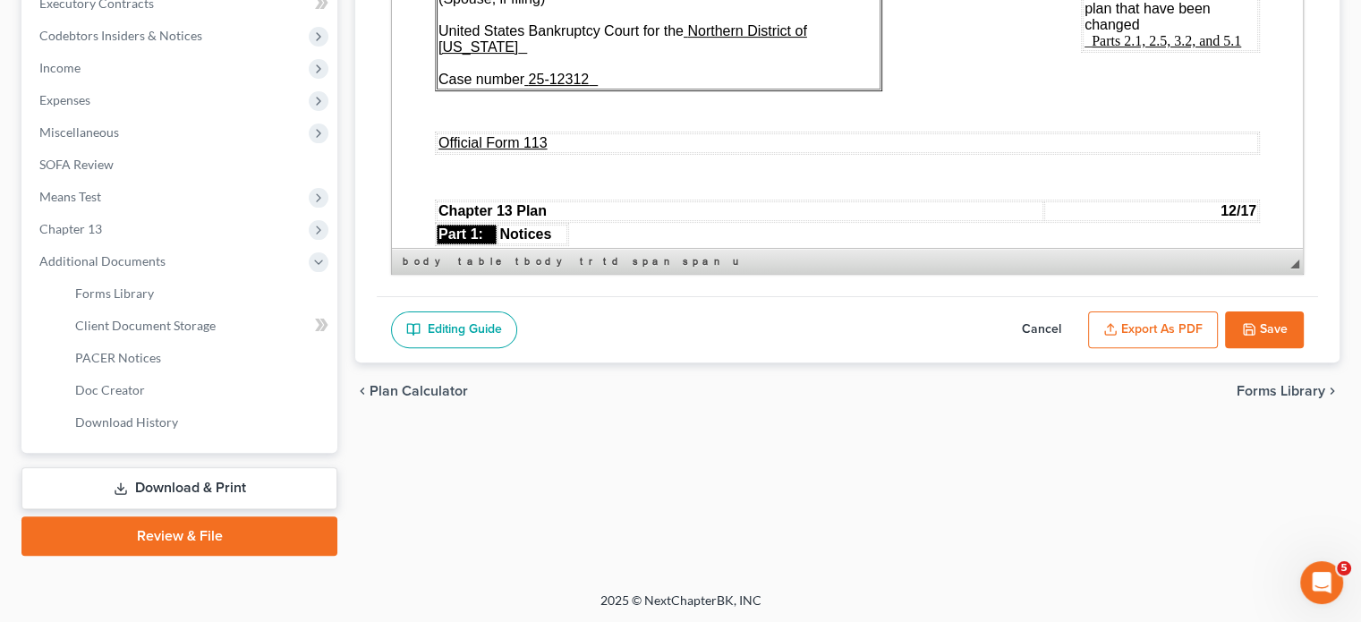
click at [1175, 321] on button "Export as PDF" at bounding box center [1153, 330] width 130 height 38
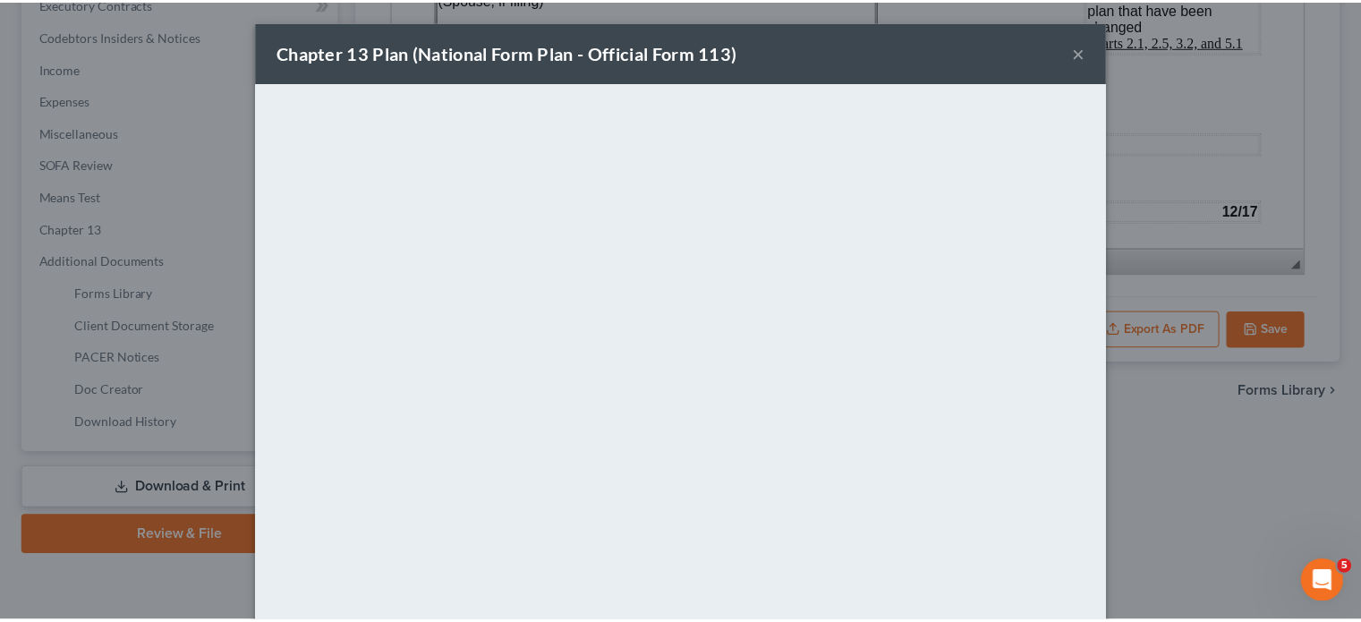
scroll to position [126, 0]
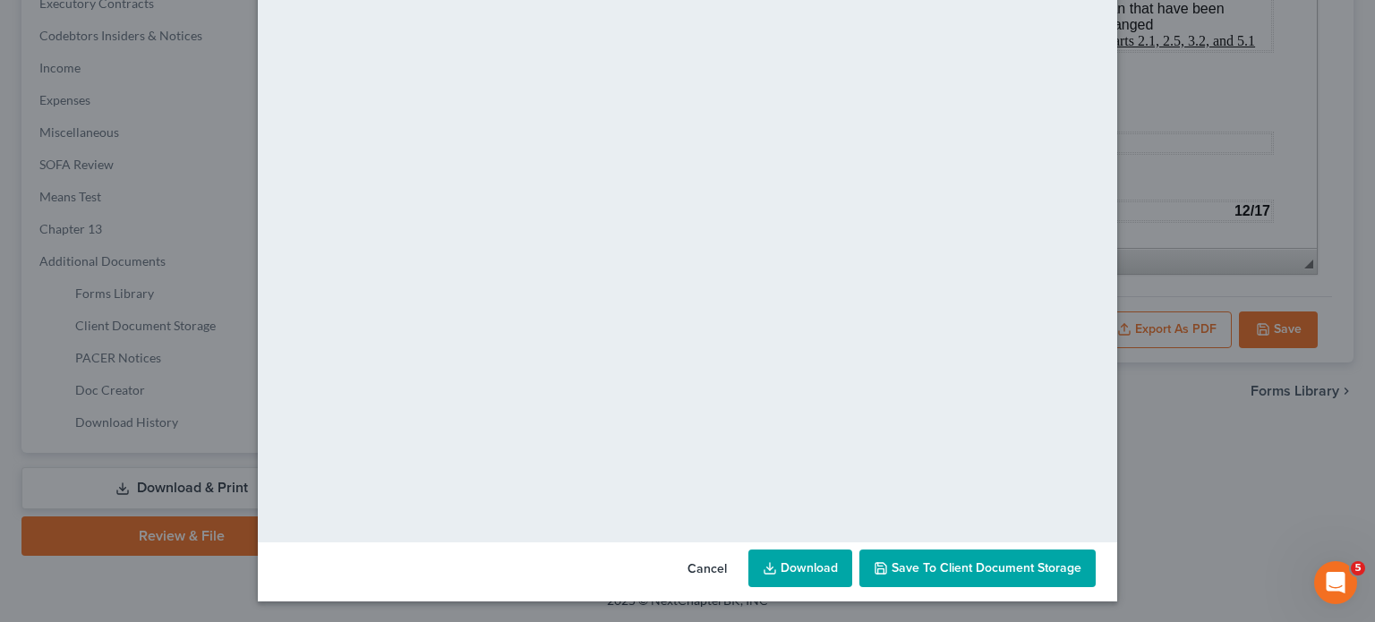
click at [799, 583] on link "Download" at bounding box center [800, 568] width 104 height 38
click at [123, 113] on div "Chapter 13 Plan (National Form Plan - Official Form 113) × <object ng-attr-data…" at bounding box center [687, 311] width 1375 height 622
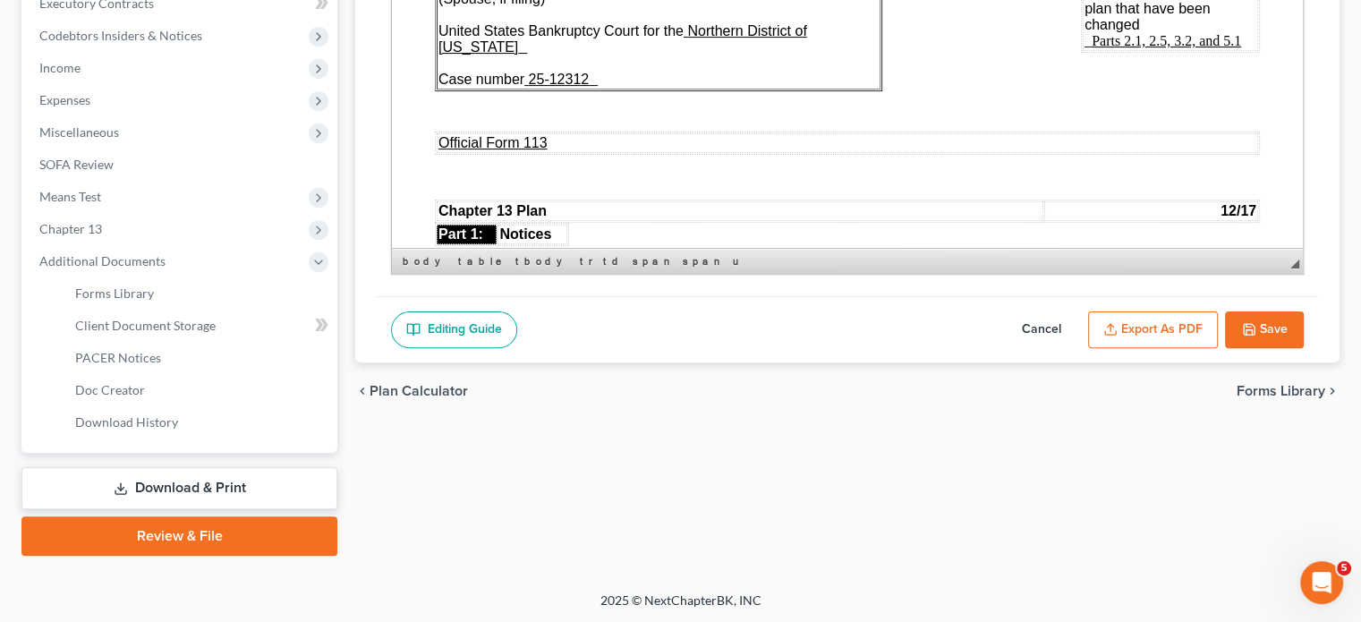
click at [1272, 338] on button "Save" at bounding box center [1264, 330] width 79 height 38
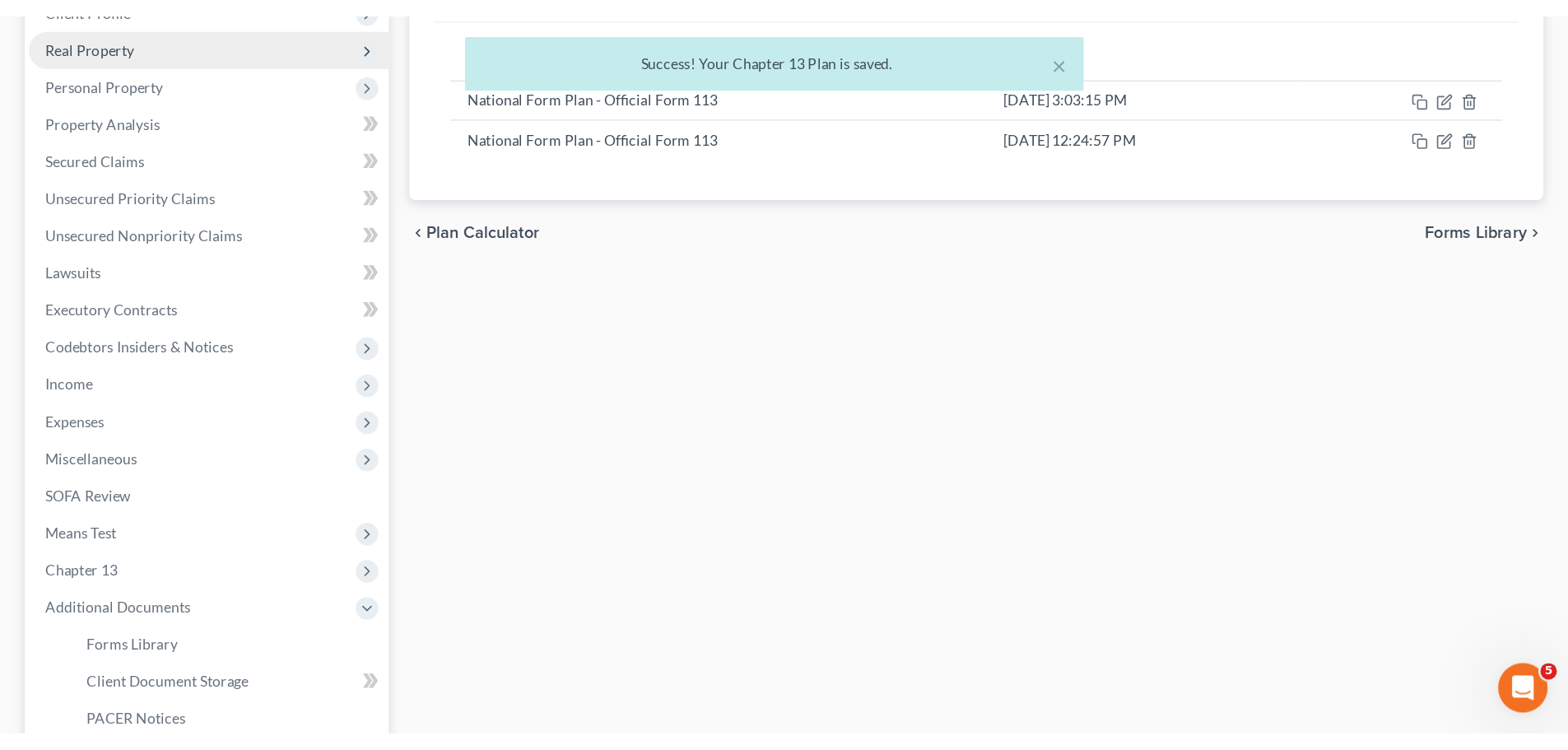
scroll to position [0, 0]
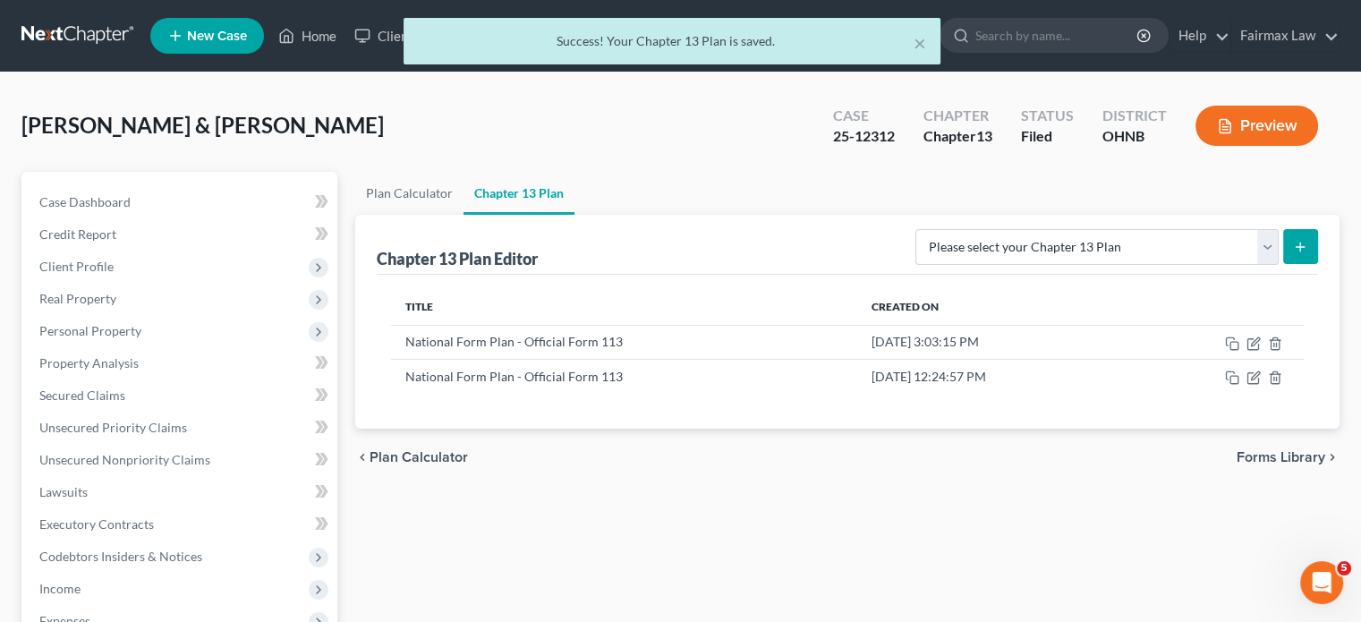
click at [330, 41] on div "× Success! Your Chapter 13 Plan is saved." at bounding box center [671, 45] width 1361 height 55
click at [917, 32] on button "×" at bounding box center [920, 42] width 13 height 21
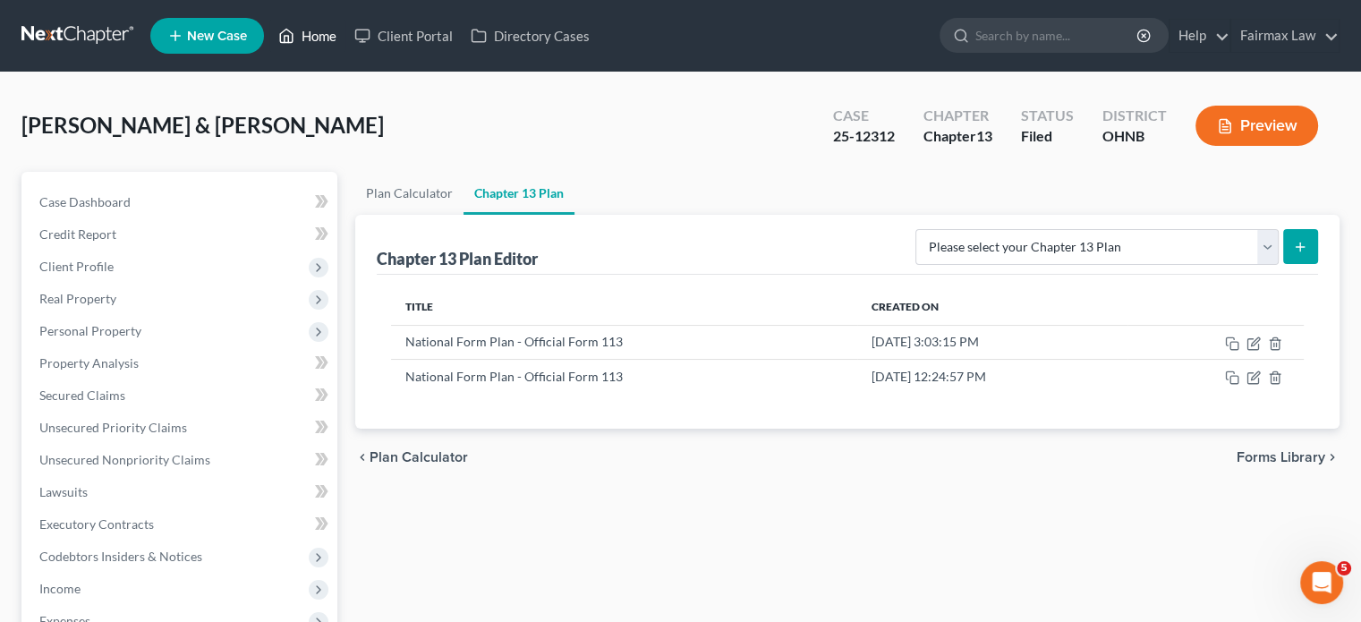
click at [308, 34] on link "Home" at bounding box center [307, 36] width 76 height 32
